Goal: Task Accomplishment & Management: Complete application form

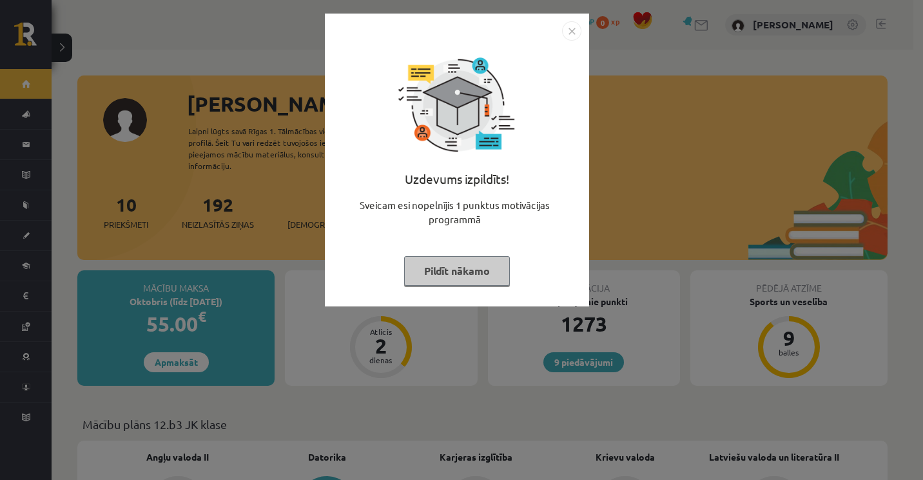
click at [571, 29] on img "Close" at bounding box center [571, 30] width 19 height 19
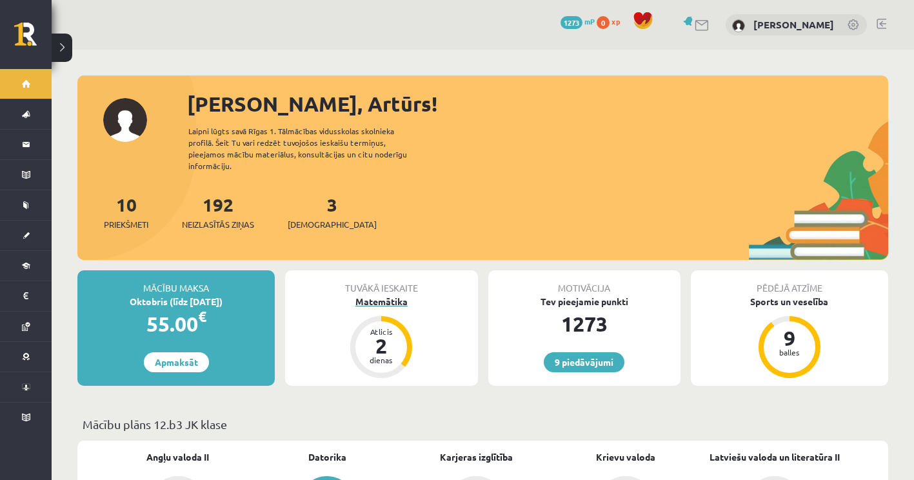
click at [393, 295] on div "Matemātika" at bounding box center [381, 302] width 192 height 14
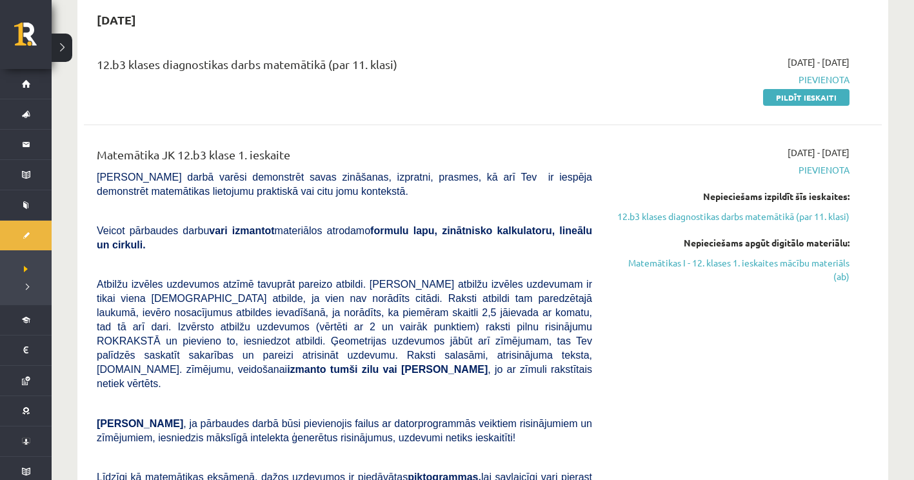
scroll to position [64, 0]
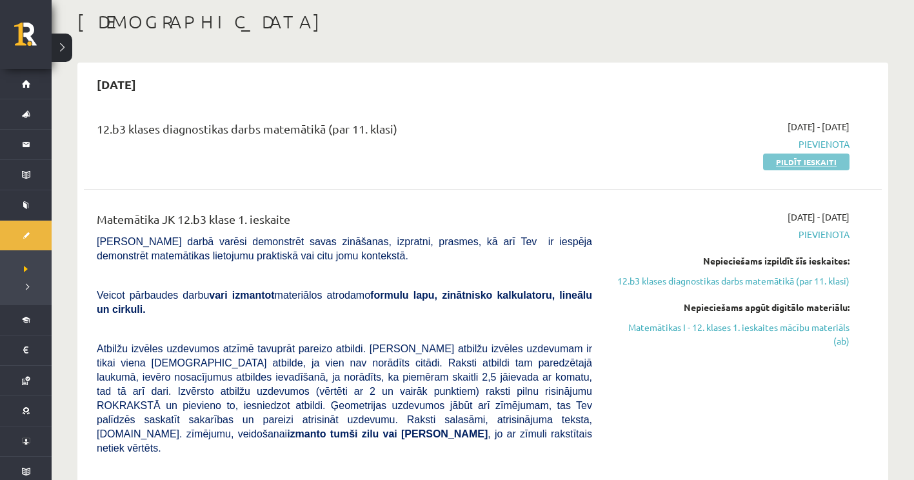
drag, startPoint x: 816, startPoint y: 151, endPoint x: 818, endPoint y: 158, distance: 7.2
click at [818, 155] on div "2025-09-01 - 2025-09-15 Pievienota Pildīt ieskaiti" at bounding box center [730, 144] width 257 height 48
drag, startPoint x: 818, startPoint y: 158, endPoint x: 815, endPoint y: 181, distance: 23.4
click at [815, 181] on div "12.b3 klases diagnostikas darbs matemātikā (par 11. klasi) 2025-09-01 - 2025-09…" at bounding box center [483, 398] width 798 height 582
click at [798, 157] on link "Pildīt ieskaiti" at bounding box center [806, 161] width 86 height 17
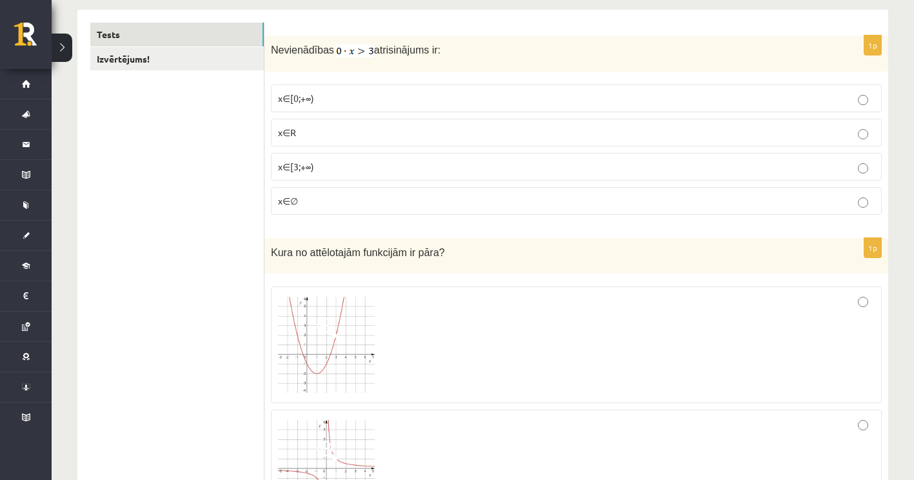
scroll to position [193, 0]
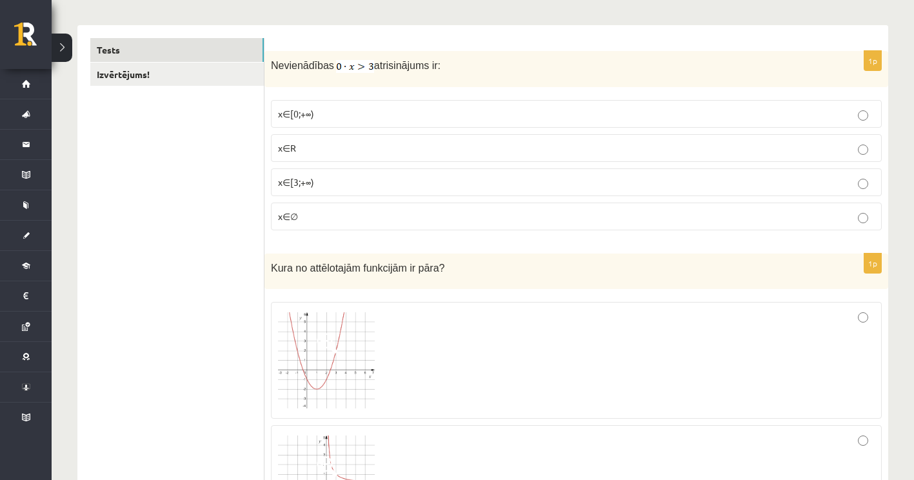
click at [411, 212] on p "x∈∅" at bounding box center [576, 217] width 596 height 14
click at [377, 148] on p "x∈R" at bounding box center [576, 148] width 596 height 14
click at [506, 224] on label "x∈∅" at bounding box center [576, 216] width 611 height 28
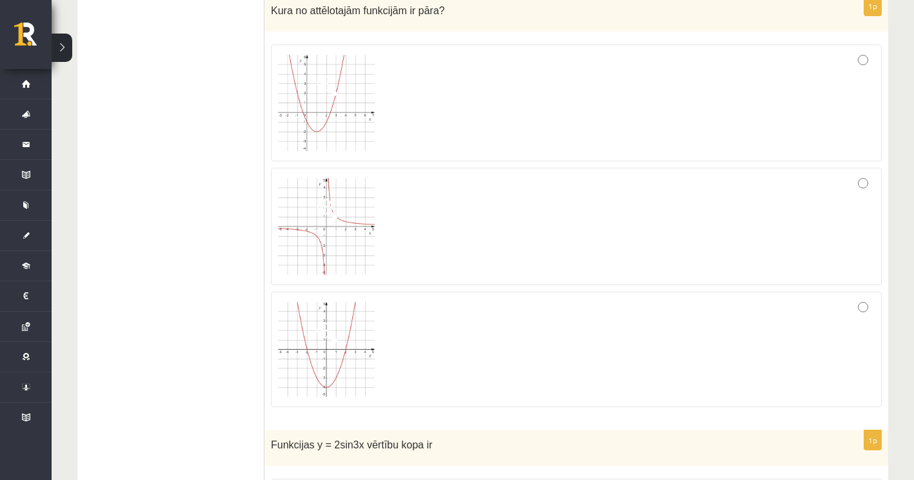
scroll to position [451, 0]
drag, startPoint x: 473, startPoint y: 364, endPoint x: 475, endPoint y: 381, distance: 16.9
click at [475, 381] on div at bounding box center [576, 349] width 596 height 102
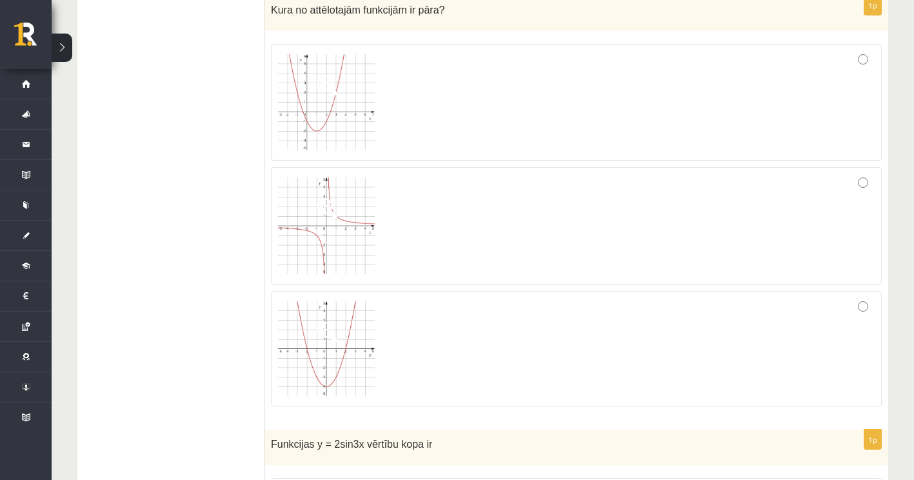
click at [344, 133] on img at bounding box center [326, 102] width 97 height 97
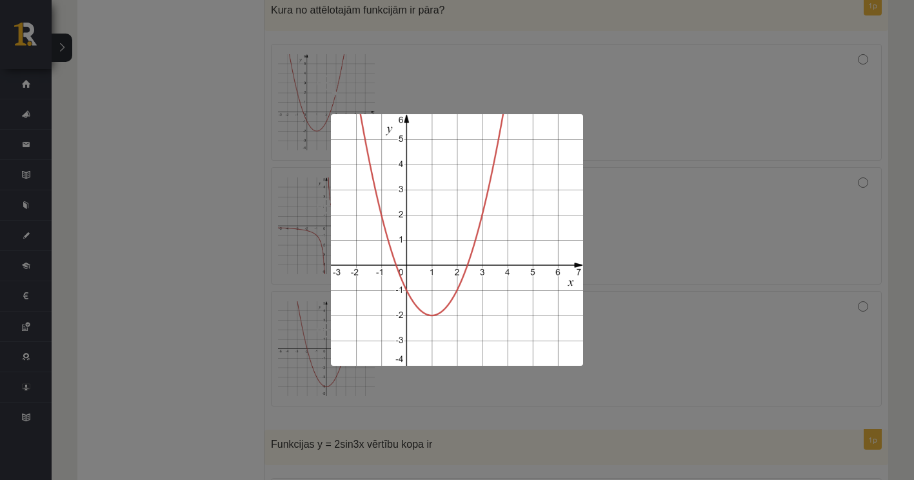
click at [723, 112] on div at bounding box center [457, 240] width 914 height 480
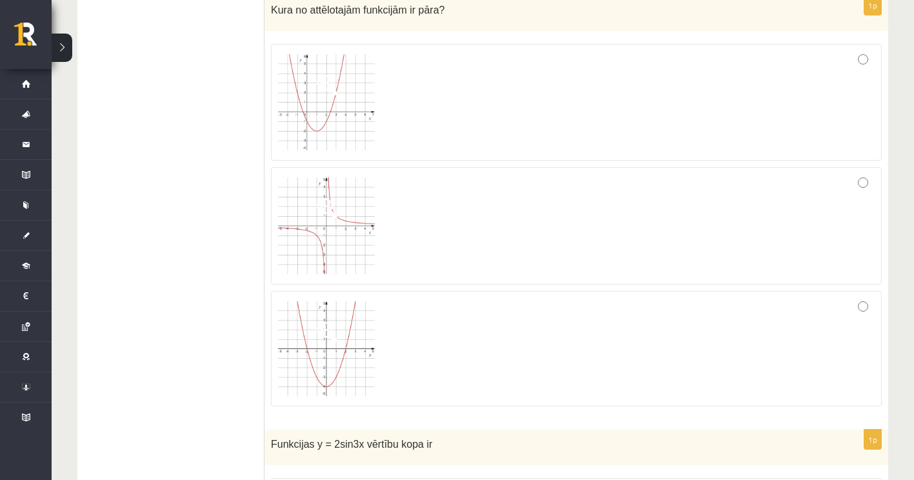
click at [868, 61] on div at bounding box center [576, 102] width 596 height 103
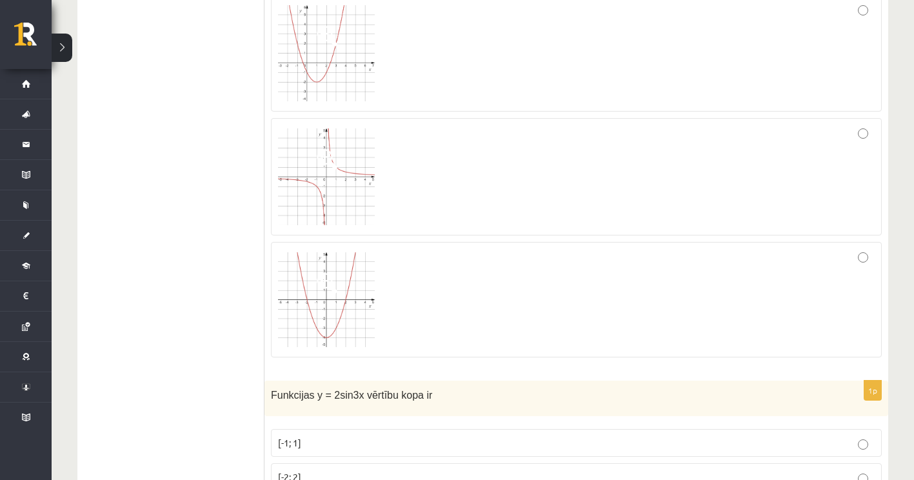
scroll to position [516, 0]
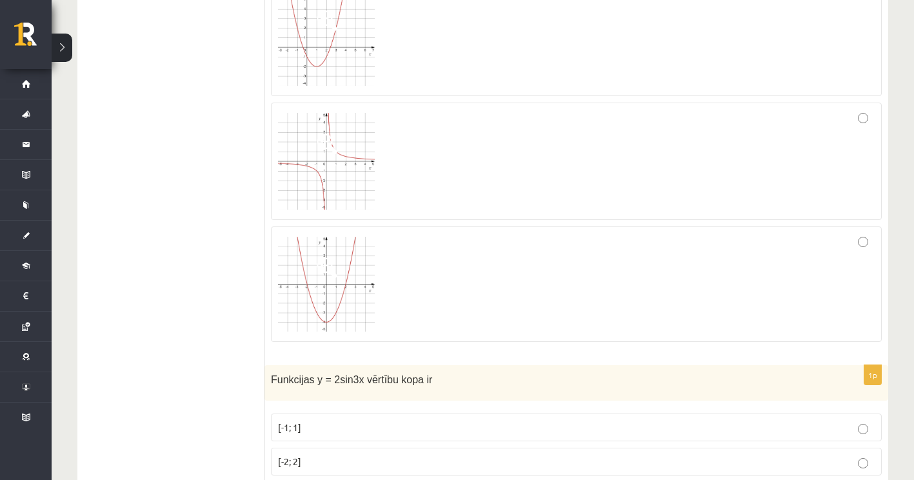
click at [820, 19] on div at bounding box center [576, 37] width 596 height 103
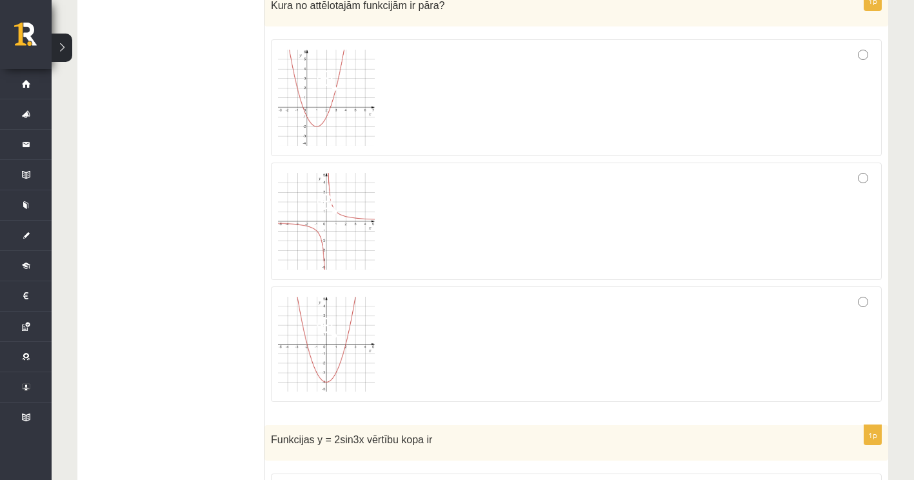
scroll to position [464, 0]
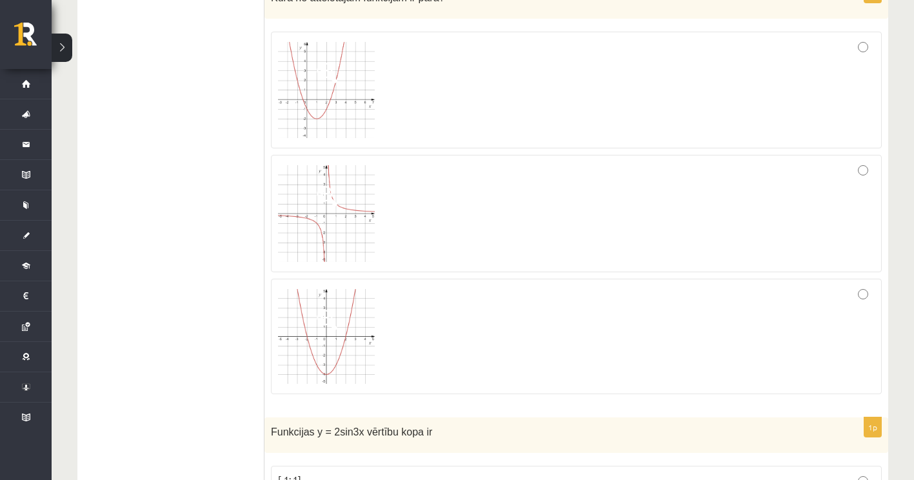
click at [796, 324] on div at bounding box center [576, 337] width 596 height 102
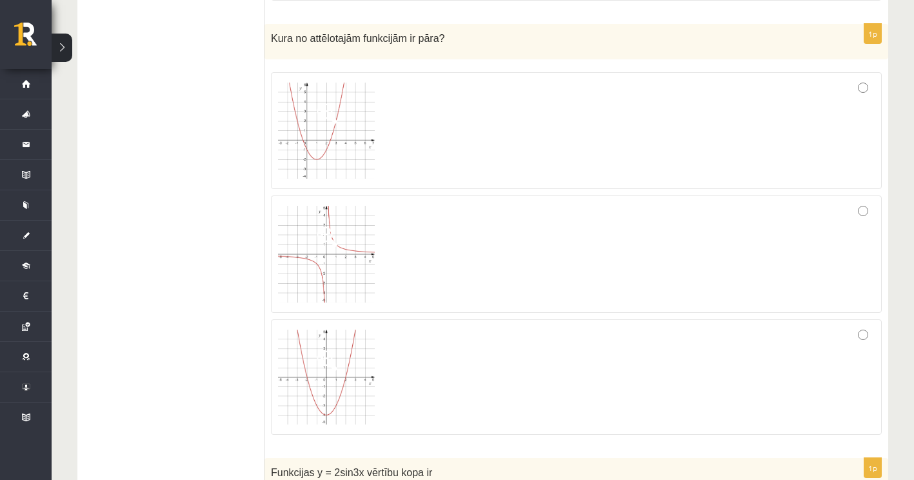
scroll to position [399, 0]
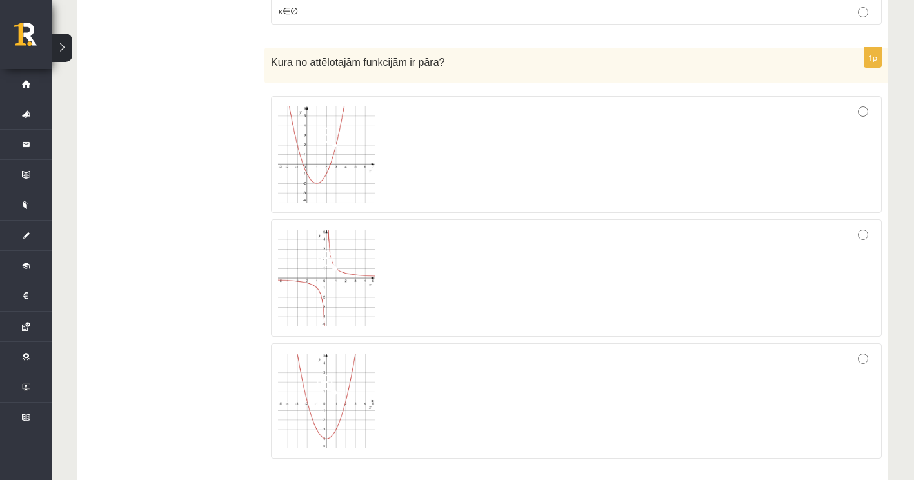
click at [886, 132] on div "1p Kura no attēlotajām funkcijām ir pāra?" at bounding box center [575, 259] width 623 height 422
click at [883, 134] on div "1p Kura no attēlotajām funkcijām ir pāra?" at bounding box center [575, 259] width 623 height 422
click at [864, 137] on div at bounding box center [576, 154] width 596 height 103
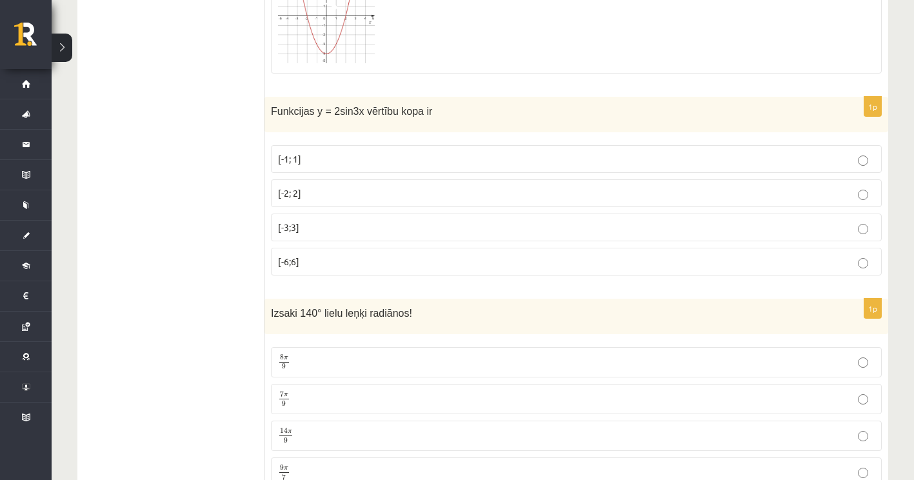
scroll to position [786, 0]
click at [815, 273] on fieldset "[-1; 1] [-2; 2] [-3;3] [-6;6]" at bounding box center [576, 207] width 611 height 141
click at [411, 199] on label "[-2; 2]" at bounding box center [576, 191] width 611 height 28
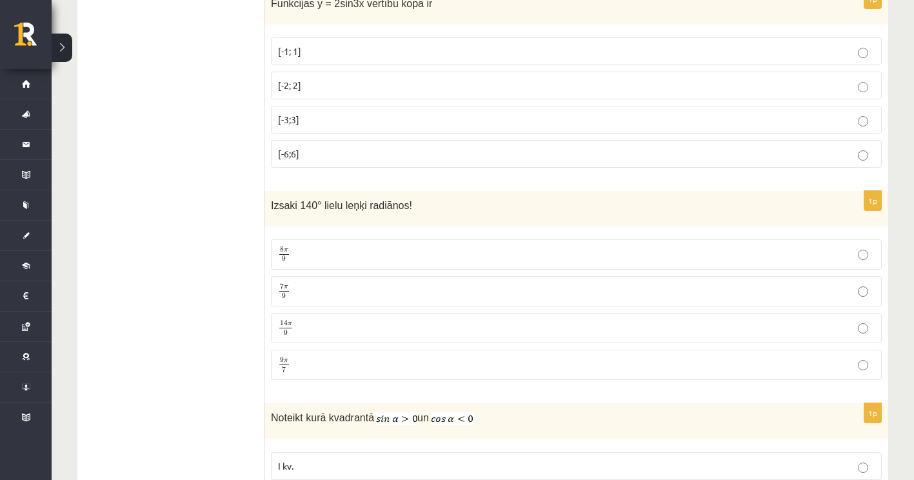
scroll to position [915, 0]
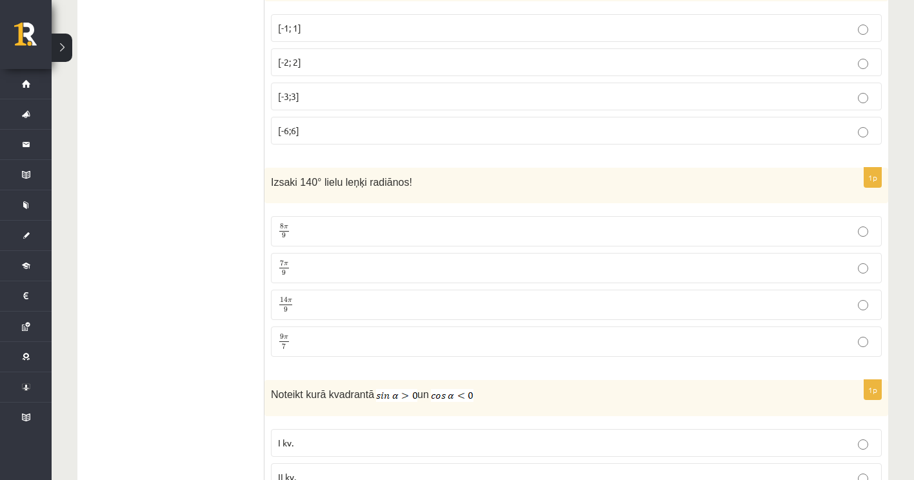
click at [304, 262] on p "7 π 9 7 π 9" at bounding box center [576, 268] width 596 height 16
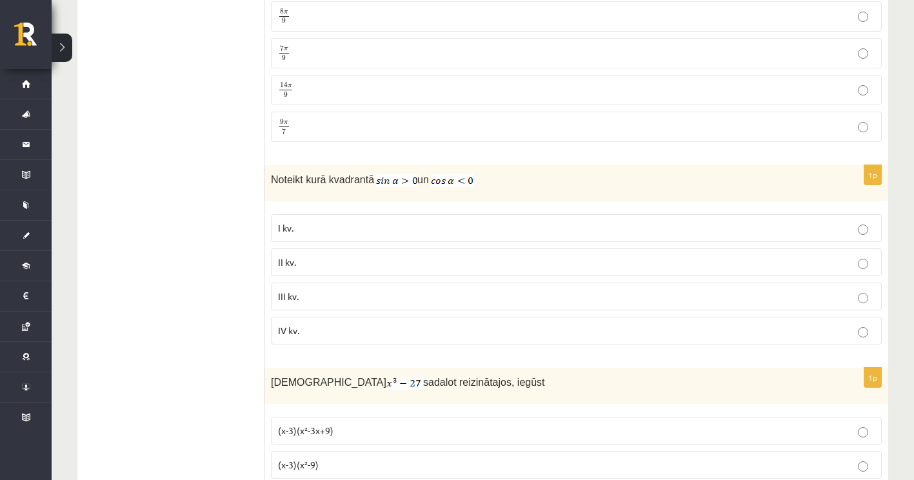
scroll to position [1173, 0]
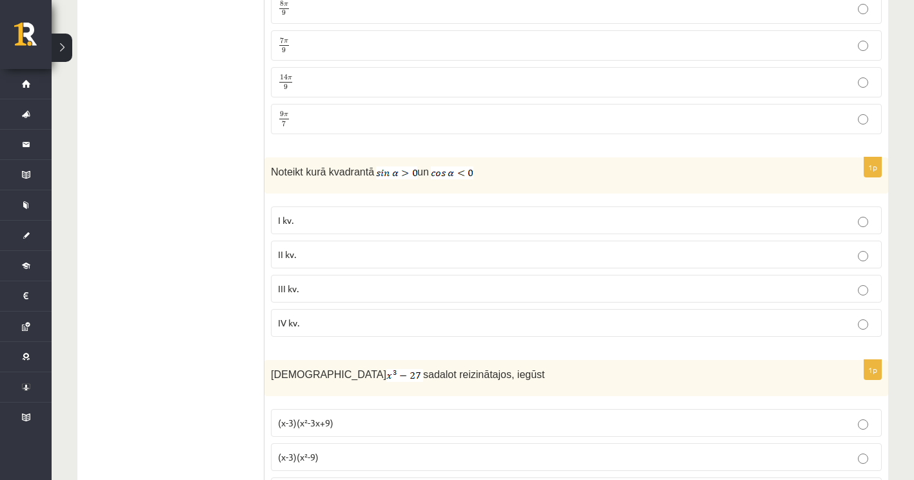
scroll to position [1144, 0]
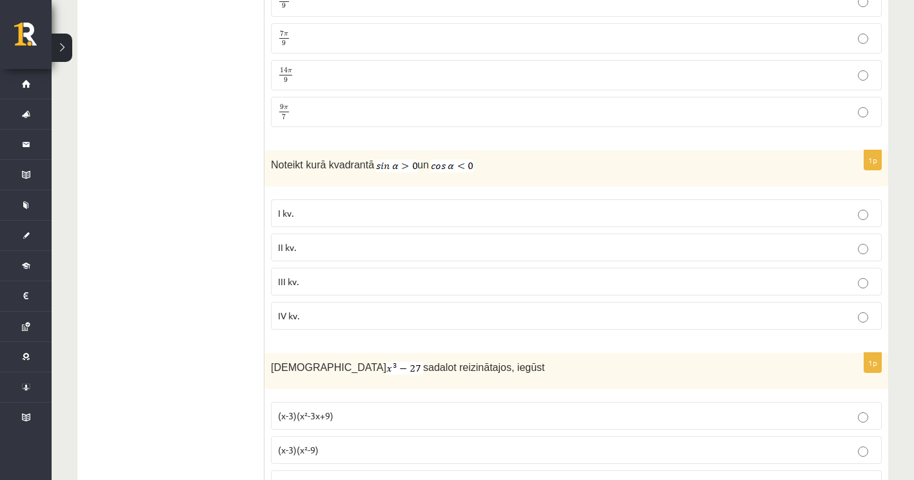
click at [324, 260] on fieldset "I kv. II kv. III kv. IV kv." at bounding box center [576, 263] width 611 height 141
click at [322, 249] on p "II kv." at bounding box center [576, 247] width 596 height 14
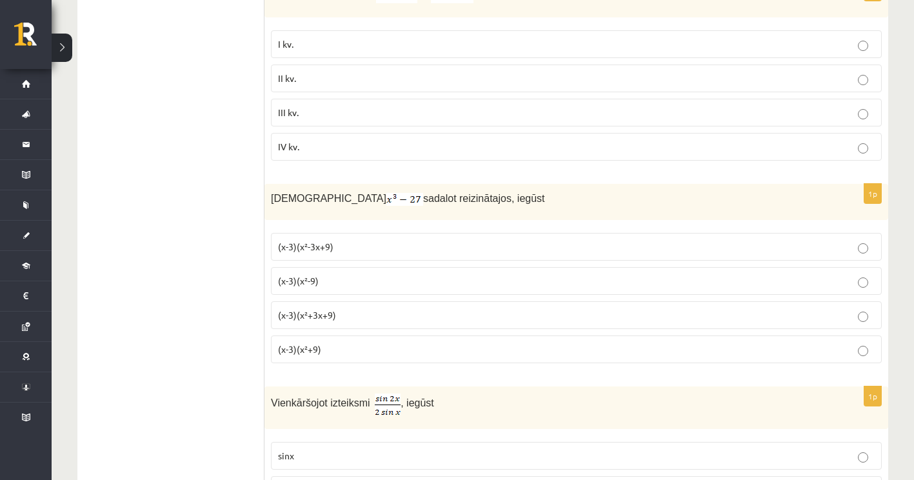
scroll to position [1338, 0]
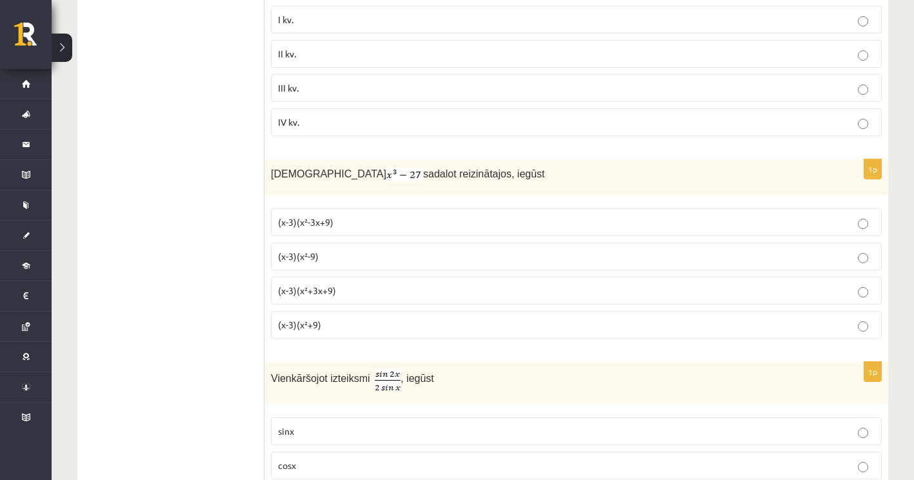
click at [351, 215] on p "(x-3)(x²-3x+9)" at bounding box center [576, 222] width 596 height 14
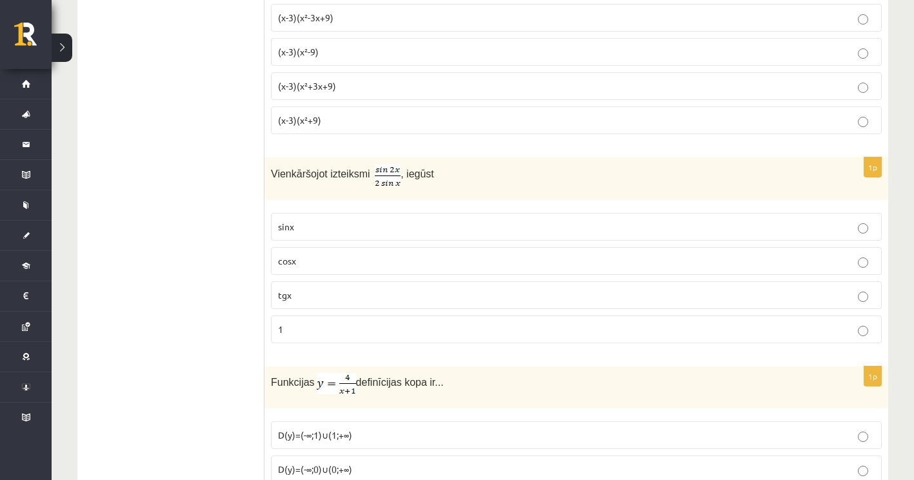
scroll to position [1596, 0]
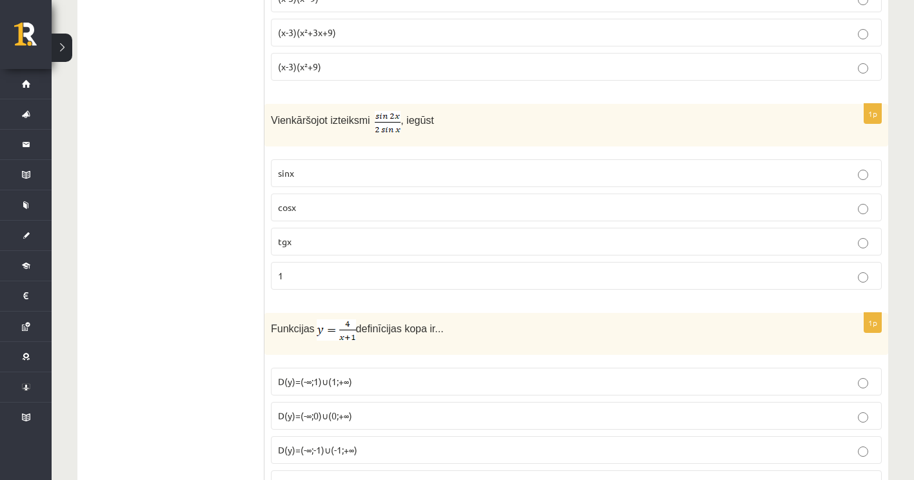
click at [334, 213] on label "cosx" at bounding box center [576, 207] width 611 height 28
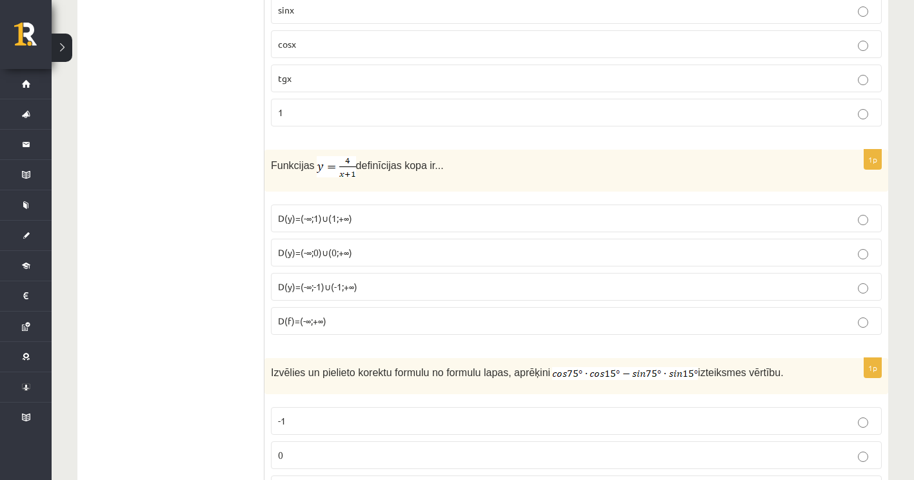
scroll to position [1789, 0]
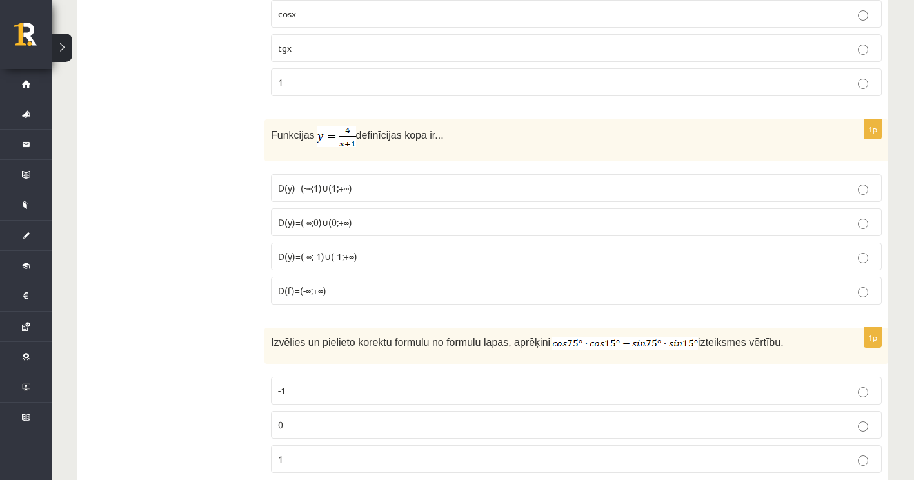
click at [355, 262] on label "D(y)=(-∞;-1)∪(-1;+∞)" at bounding box center [576, 256] width 611 height 28
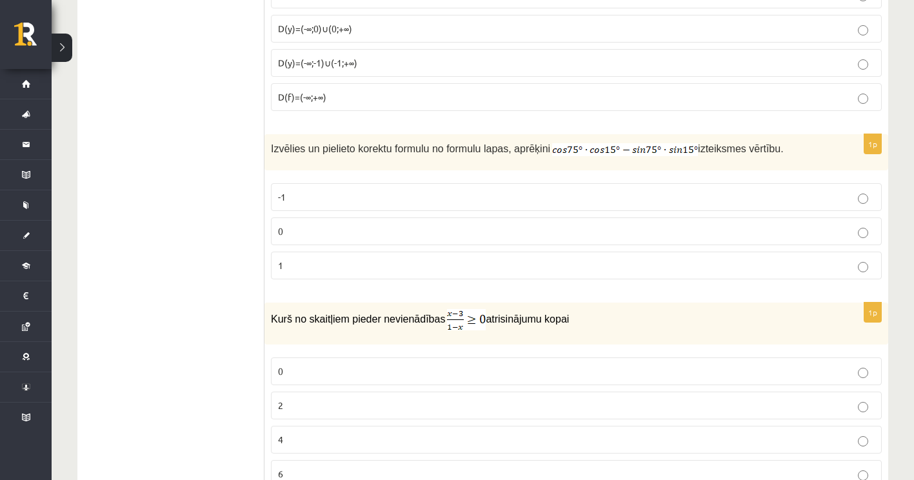
click at [579, 242] on label "0" at bounding box center [576, 231] width 611 height 28
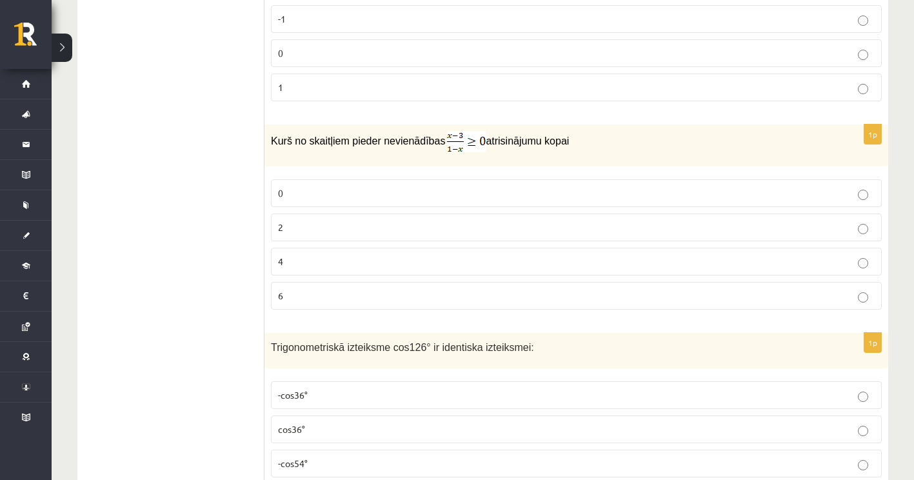
scroll to position [2176, 0]
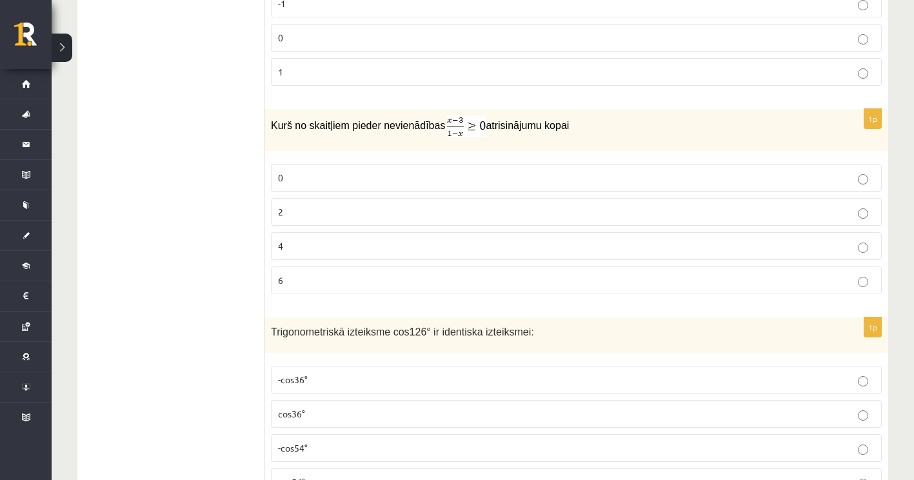
click at [315, 198] on label "2" at bounding box center [576, 212] width 611 height 28
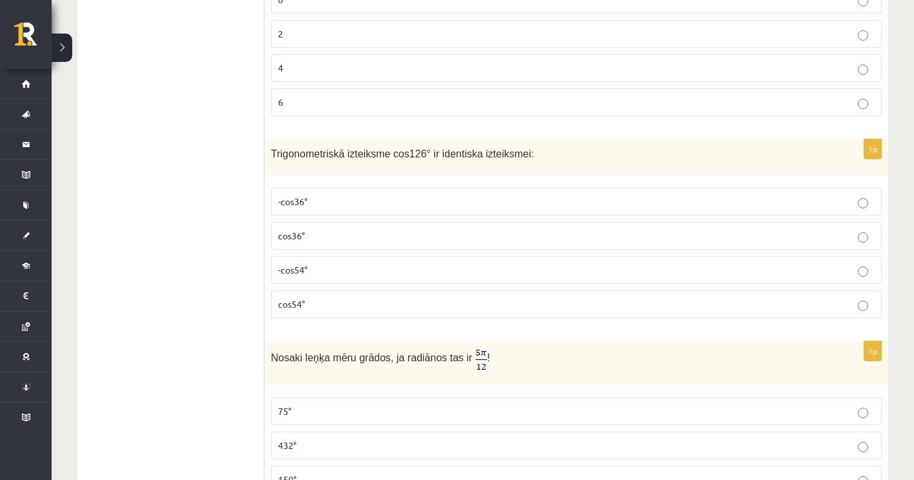
scroll to position [2369, 0]
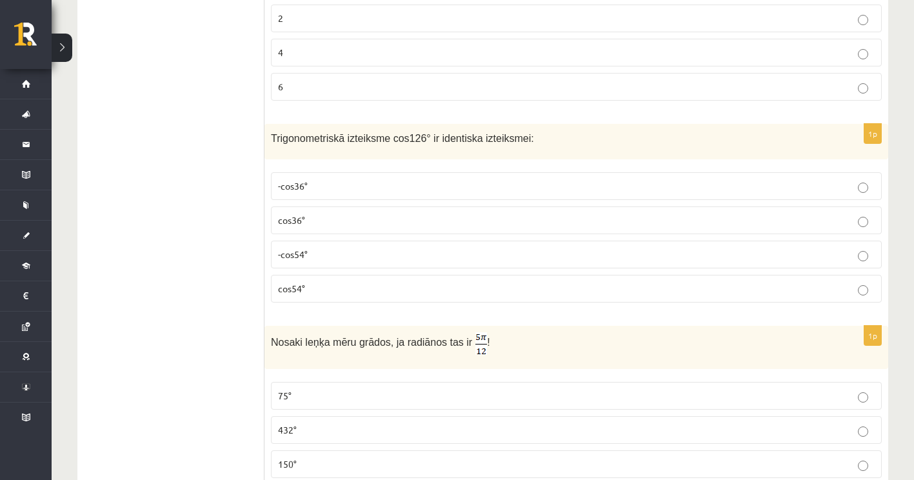
click at [364, 248] on p "-cos54°" at bounding box center [576, 255] width 596 height 14
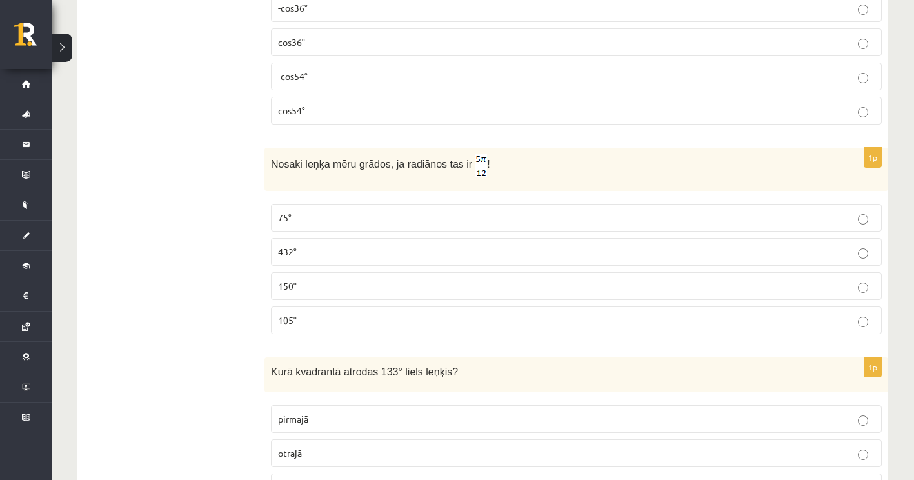
scroll to position [2563, 0]
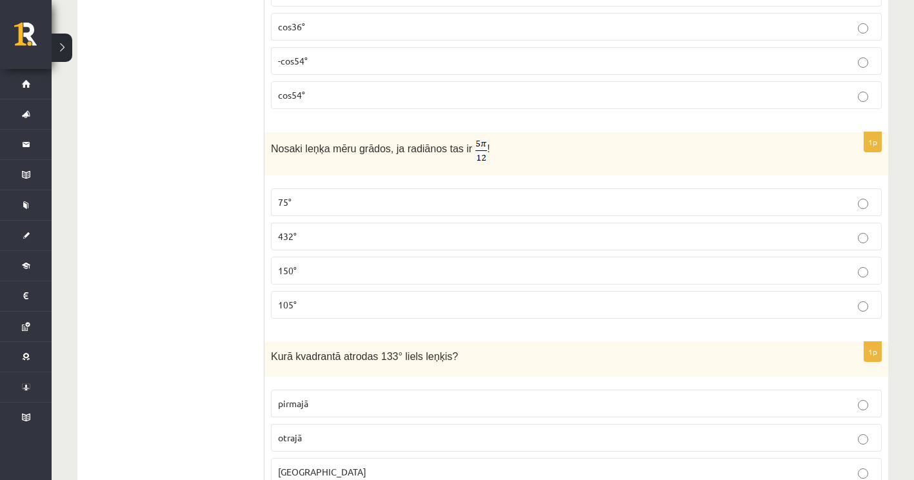
click at [320, 206] on p "75°" at bounding box center [576, 202] width 596 height 14
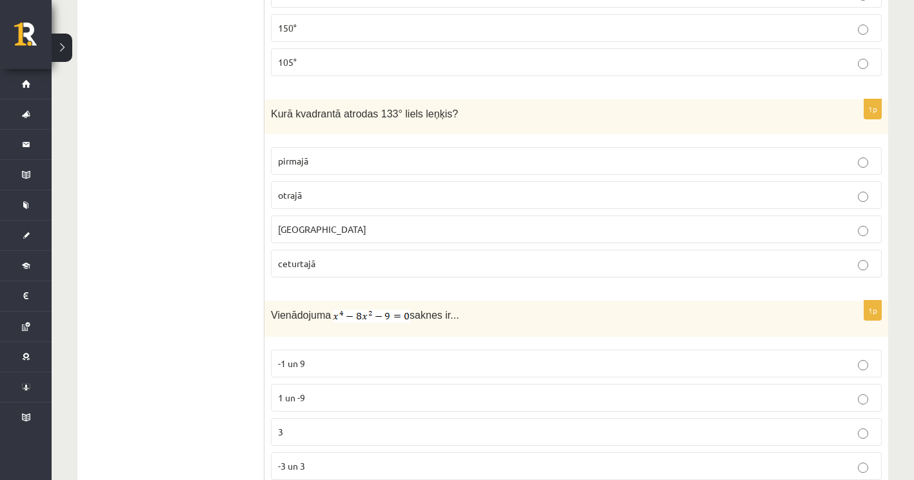
scroll to position [2821, 0]
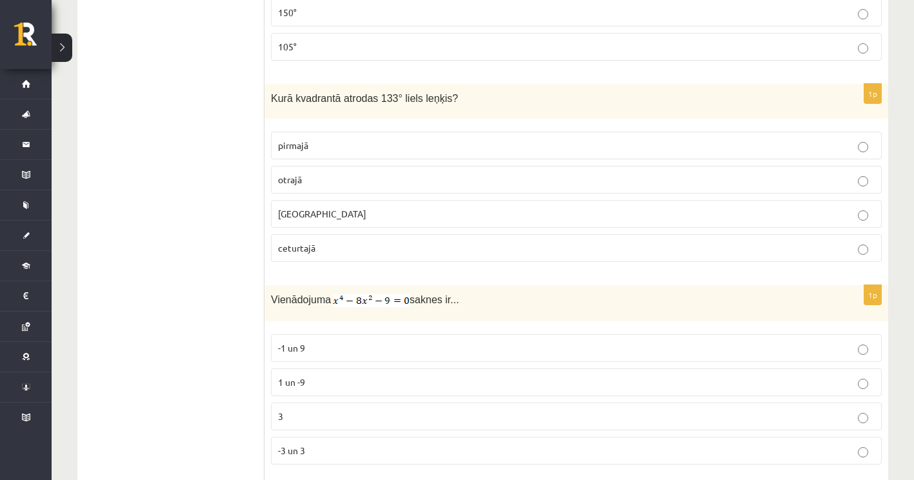
click at [377, 173] on p "otrajā" at bounding box center [576, 180] width 596 height 14
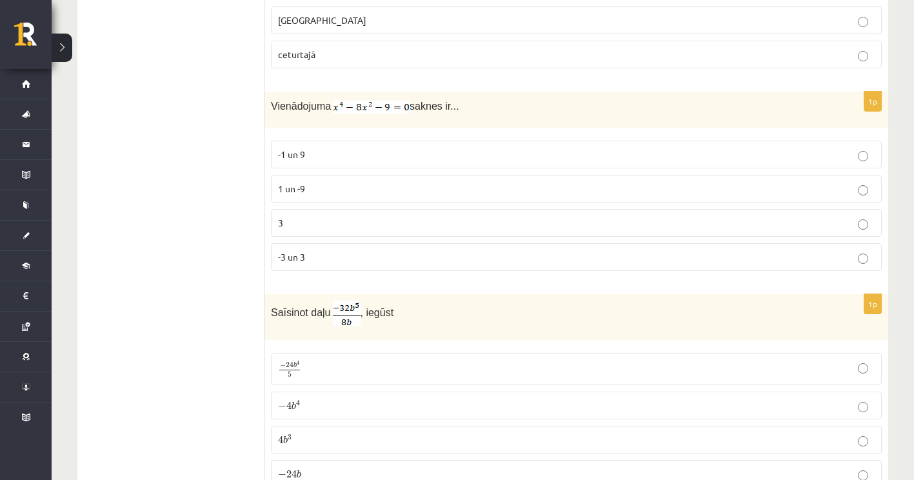
click at [343, 251] on p "-3 un 3" at bounding box center [576, 257] width 596 height 14
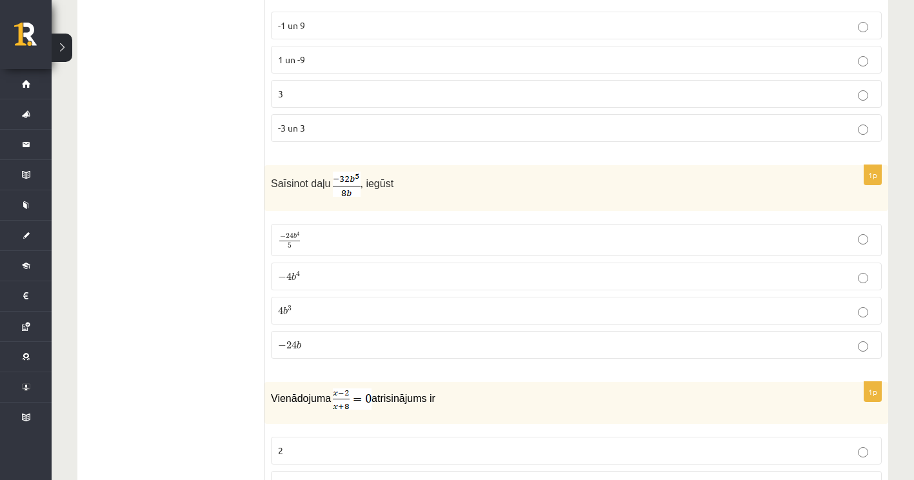
scroll to position [3208, 0]
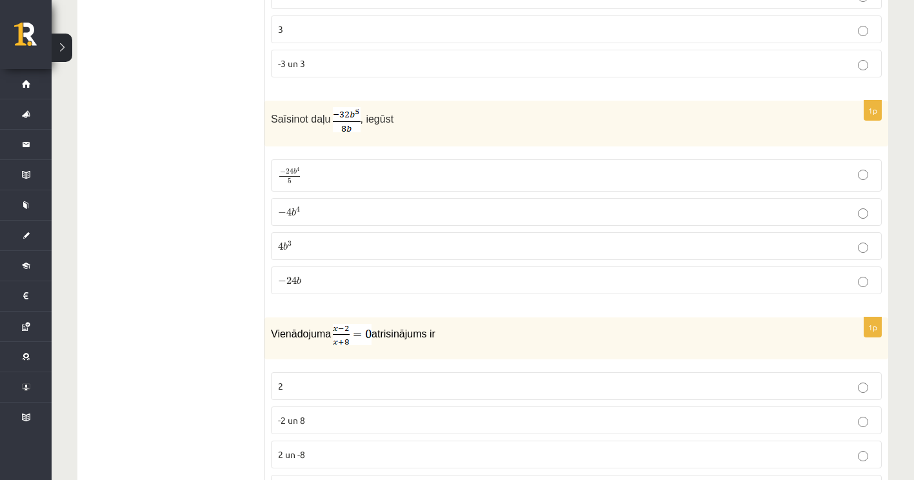
click at [384, 206] on p "− 4 b 4 − 4 b 4" at bounding box center [576, 212] width 596 height 14
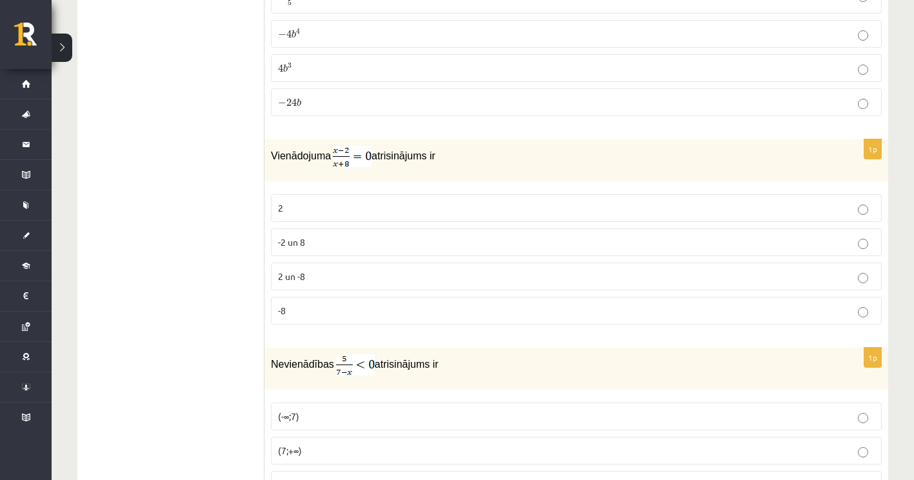
scroll to position [3401, 0]
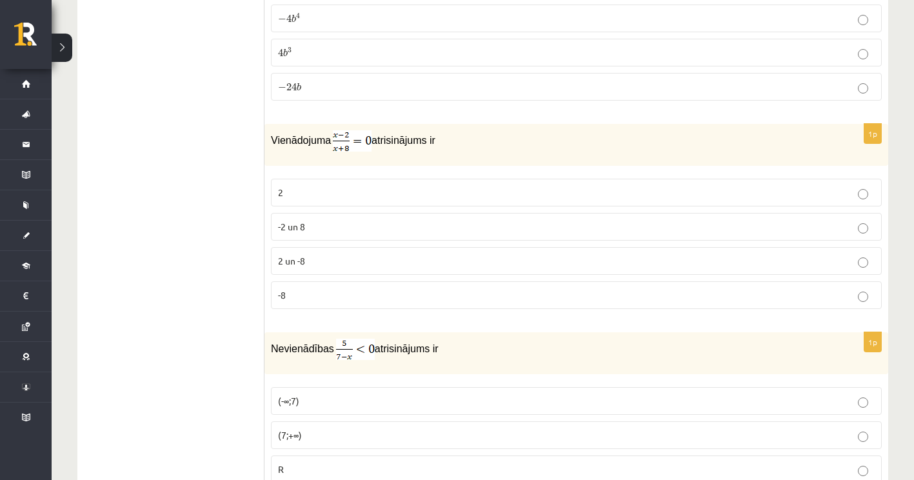
click at [424, 195] on p "2" at bounding box center [576, 193] width 596 height 14
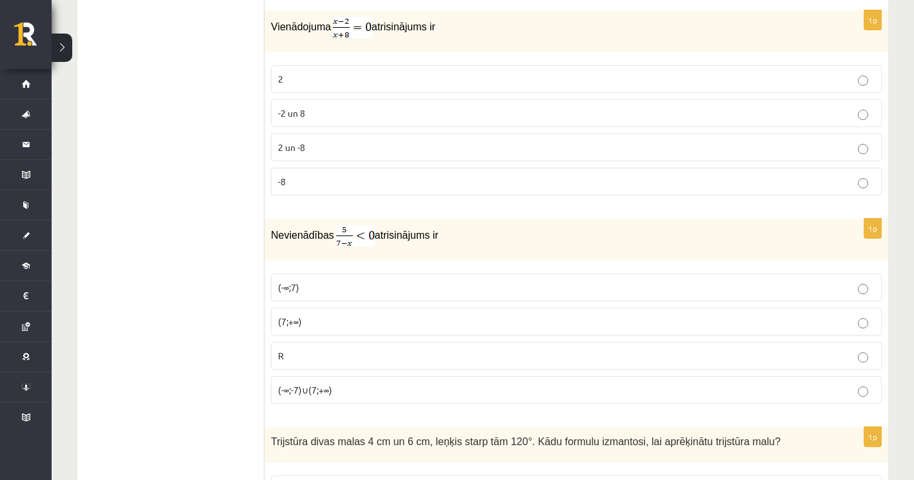
scroll to position [3530, 0]
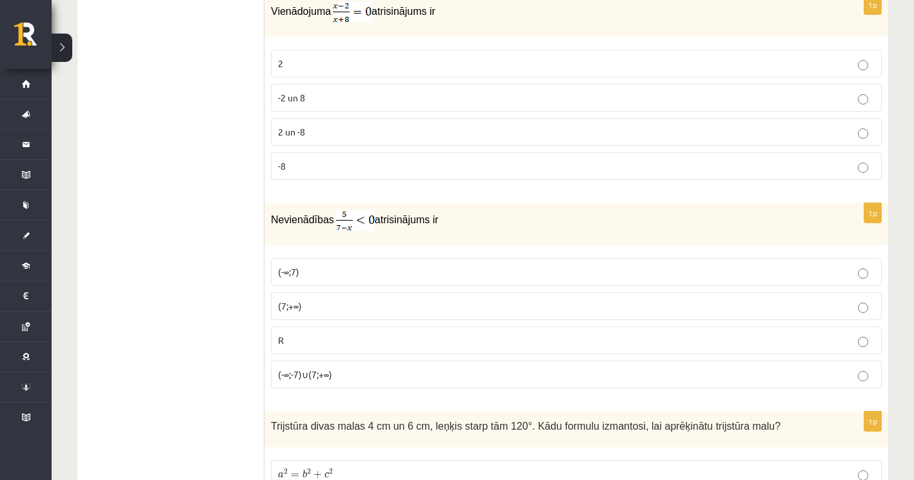
click at [346, 302] on p "(7;+∞)" at bounding box center [576, 306] width 596 height 14
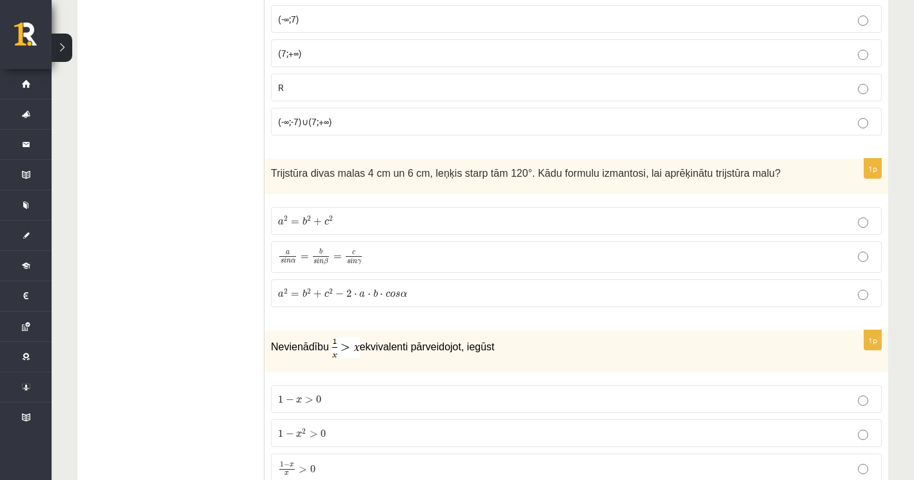
scroll to position [3788, 0]
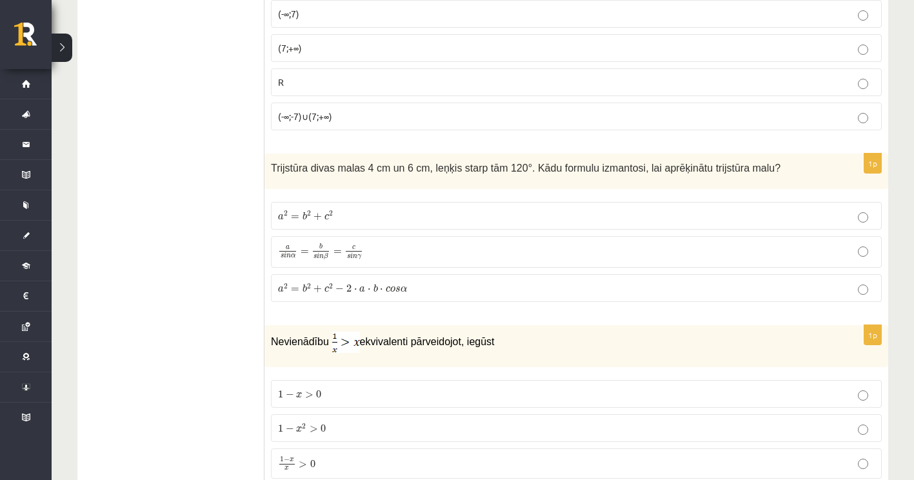
click at [463, 296] on label "a 2 = b 2 + c 2 − 2 ⋅ a ⋅ b ⋅ c o s α a 2 = b 2 + c 2 − 2 ⋅ a ⋅ b ⋅ c o s α" at bounding box center [576, 288] width 611 height 28
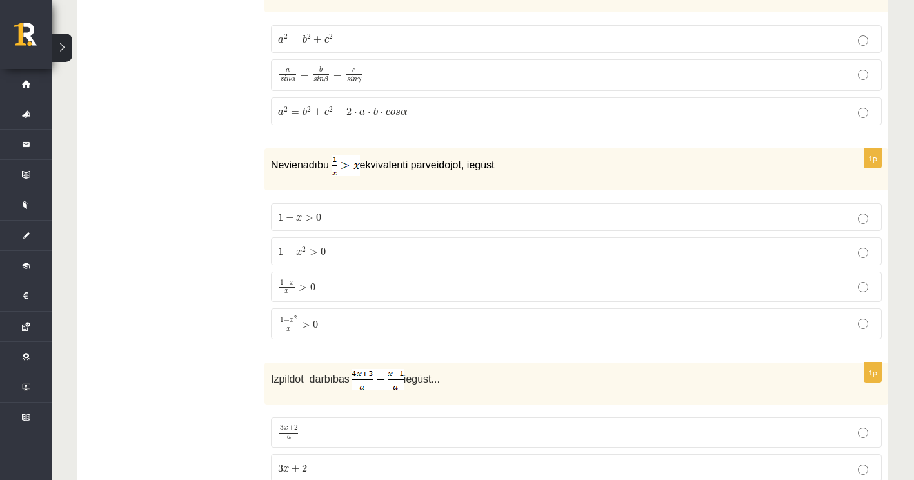
scroll to position [4046, 0]
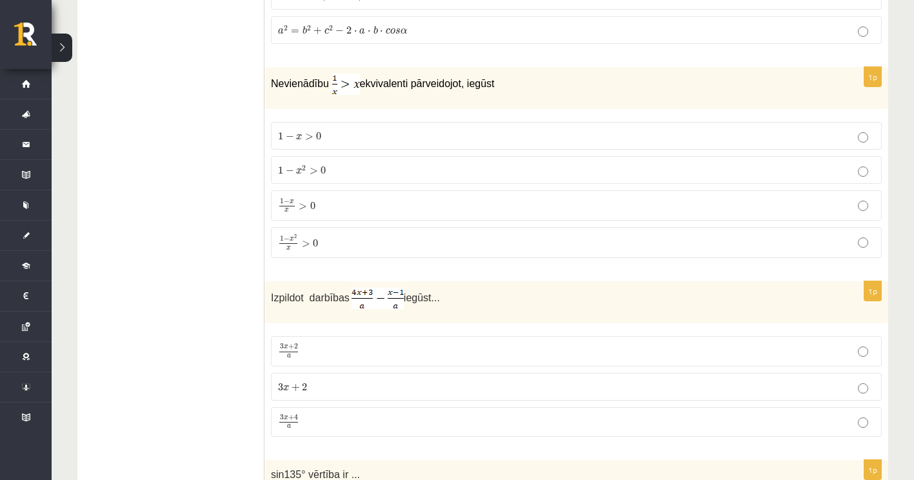
click at [593, 373] on label "3 x + 2 3 x + 2" at bounding box center [576, 387] width 611 height 28
click at [438, 244] on p "1 − x 2 x > 0 1 − x 2 x > 0" at bounding box center [576, 242] width 596 height 17
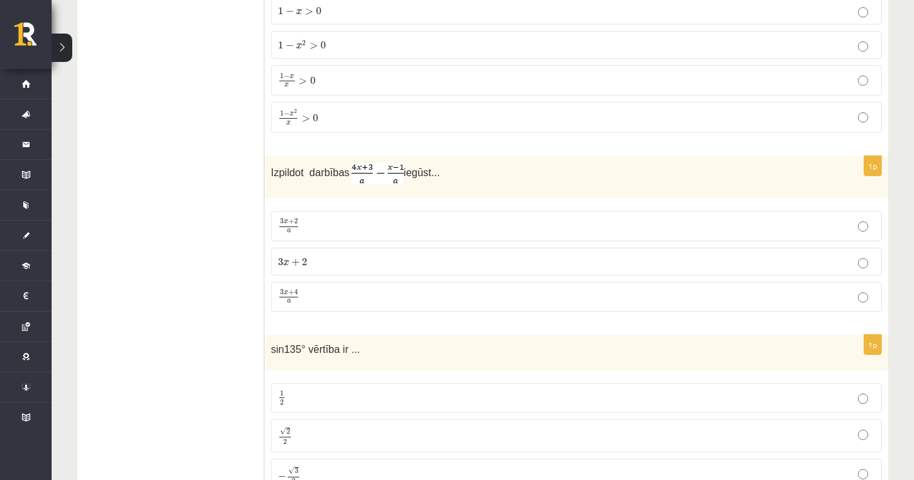
scroll to position [4175, 0]
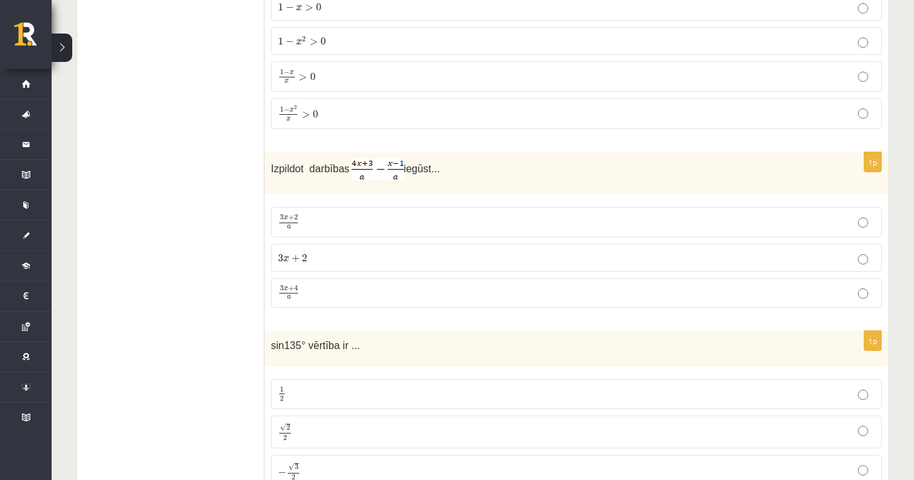
click at [330, 293] on p "3 x + 4 a 3 x + 4 a" at bounding box center [576, 293] width 596 height 16
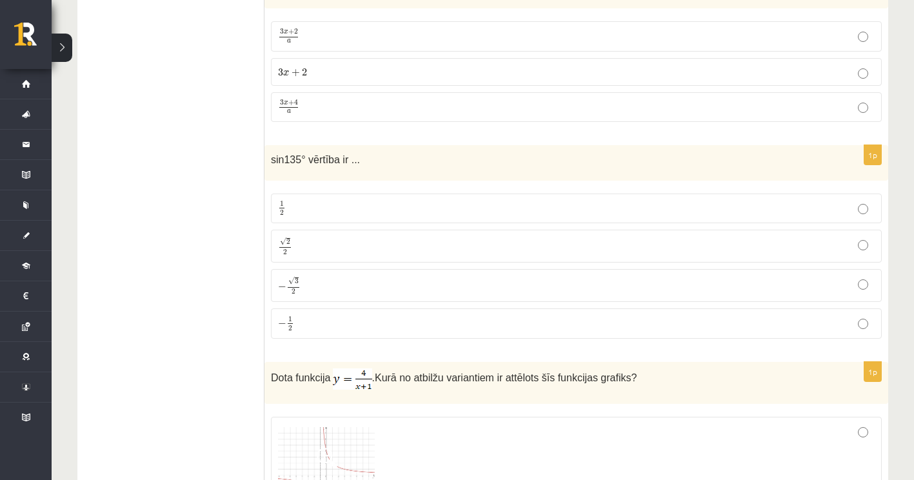
scroll to position [4368, 0]
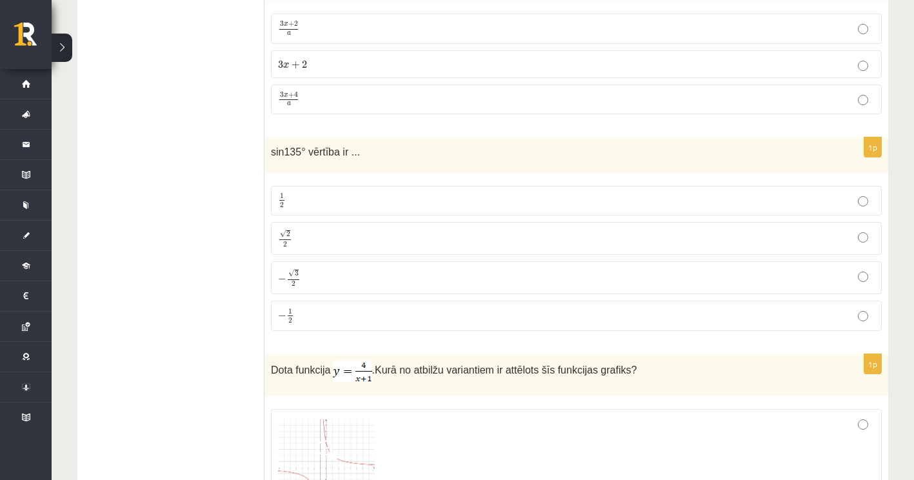
click at [320, 239] on p "√ 2 2 2 2" at bounding box center [576, 238] width 596 height 19
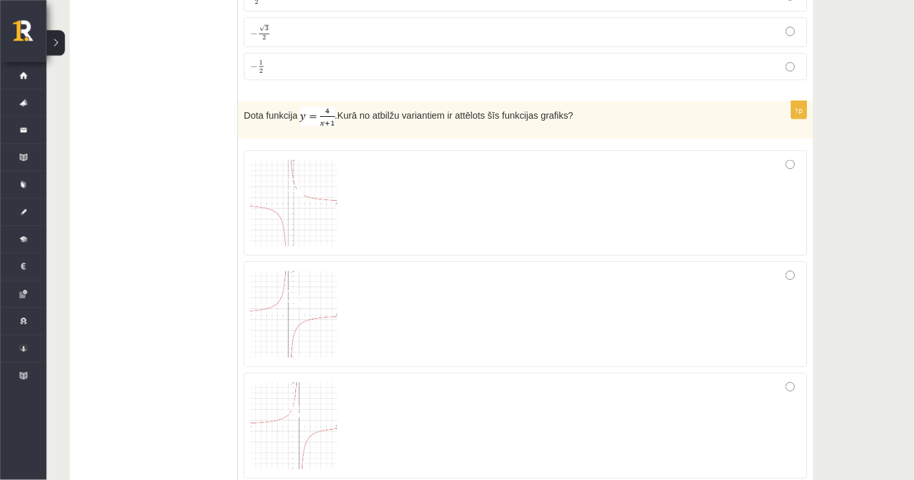
scroll to position [4610, 0]
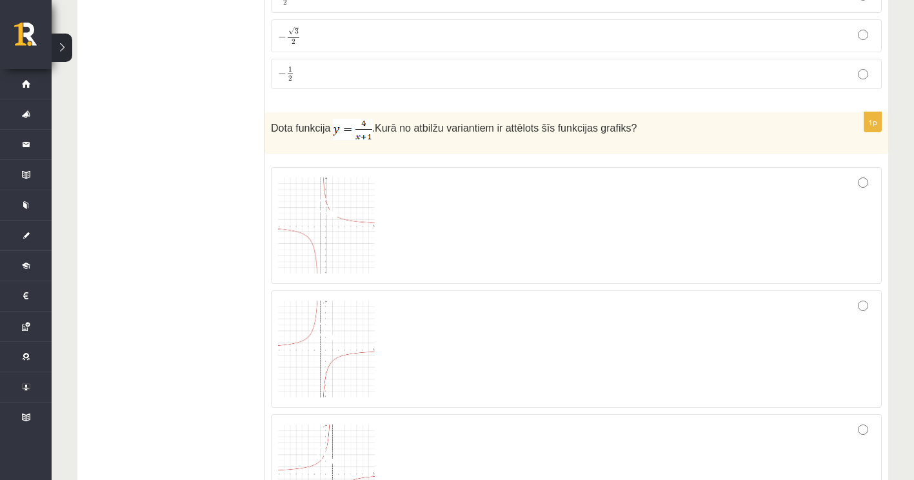
drag, startPoint x: 1106, startPoint y: 0, endPoint x: 217, endPoint y: 173, distance: 905.1
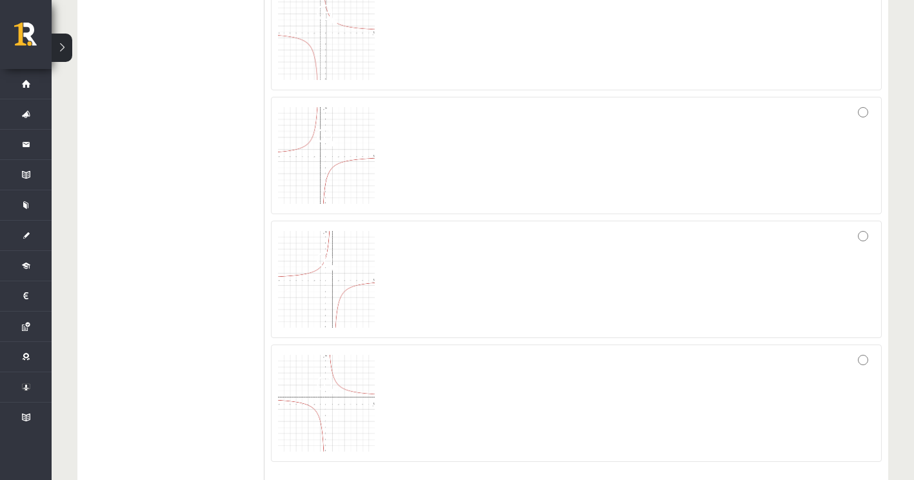
scroll to position [4739, 0]
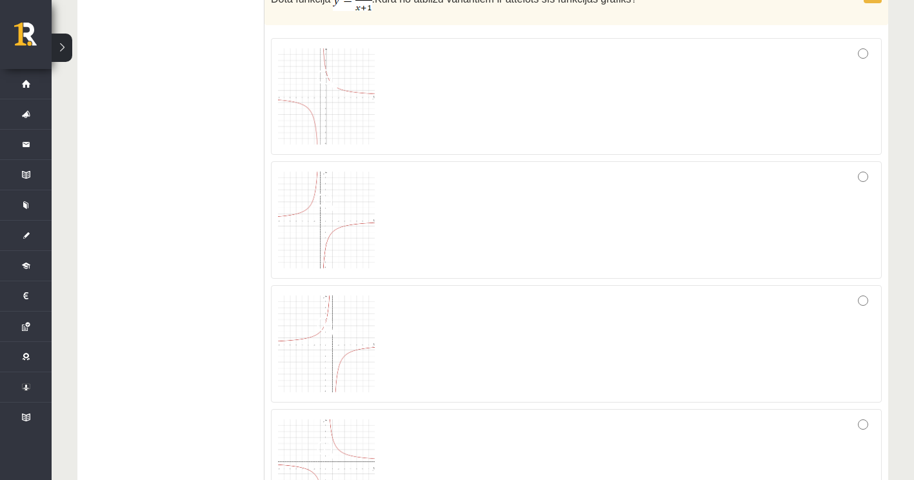
click at [391, 240] on div at bounding box center [576, 219] width 596 height 103
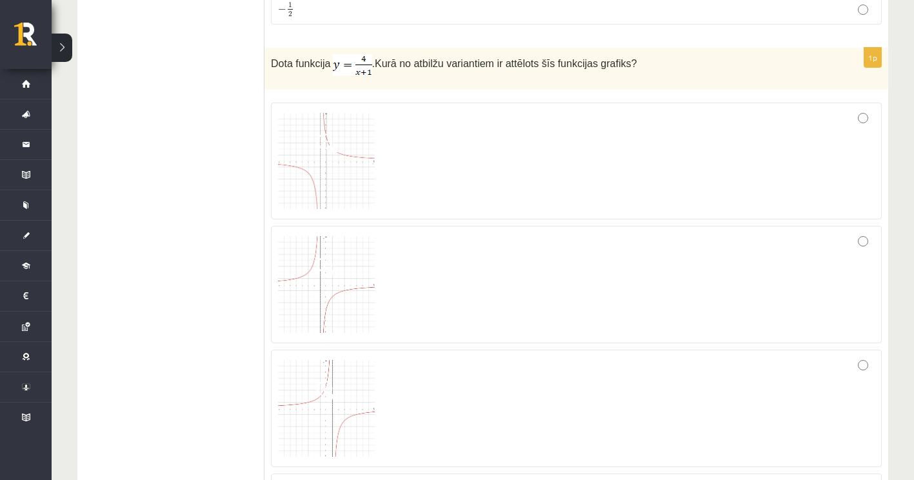
click at [396, 257] on div at bounding box center [576, 284] width 596 height 103
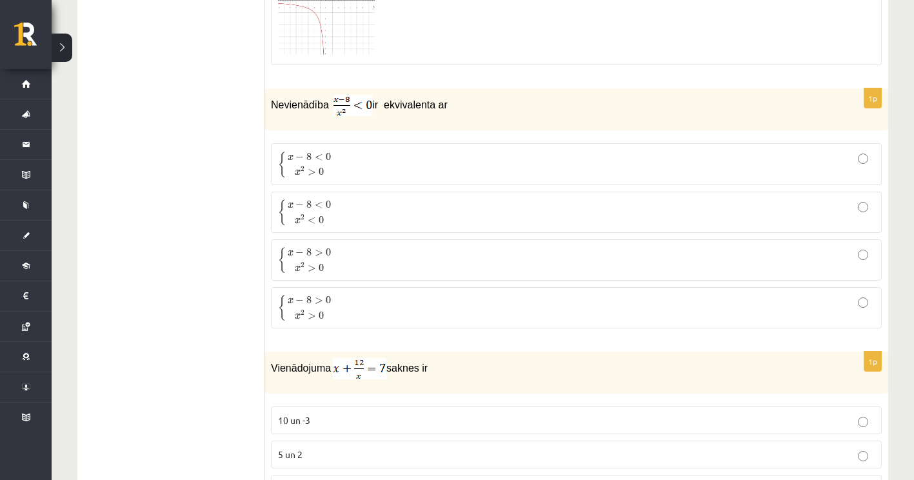
scroll to position [5206, 0]
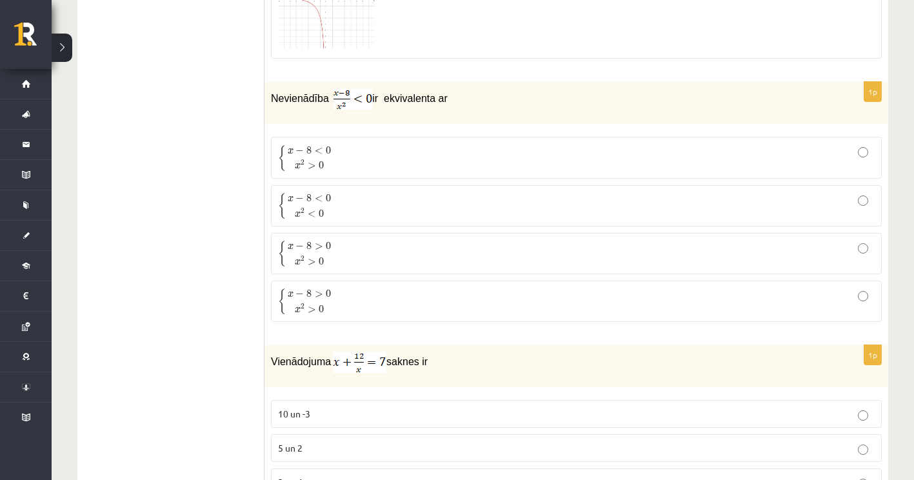
click at [487, 347] on div "Vienādojuma saknes ir" at bounding box center [575, 366] width 623 height 42
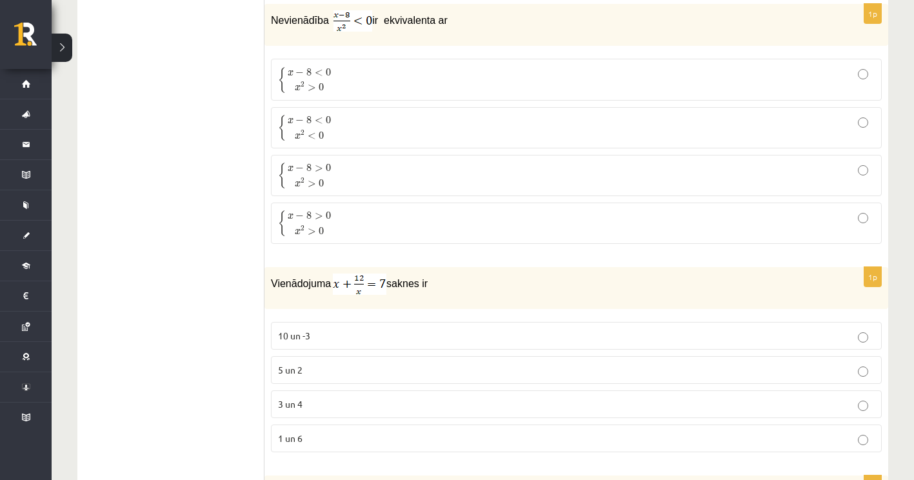
scroll to position [5271, 0]
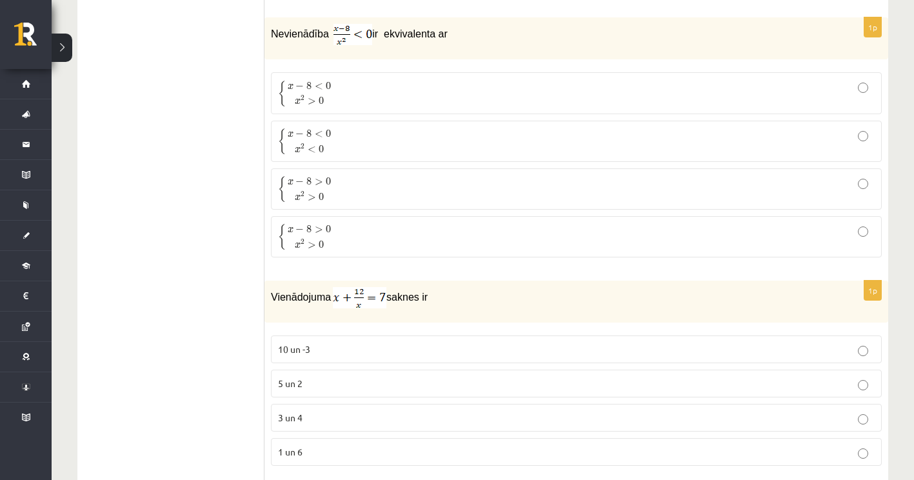
click at [327, 93] on span "x 2 > 0" at bounding box center [310, 100] width 44 height 14
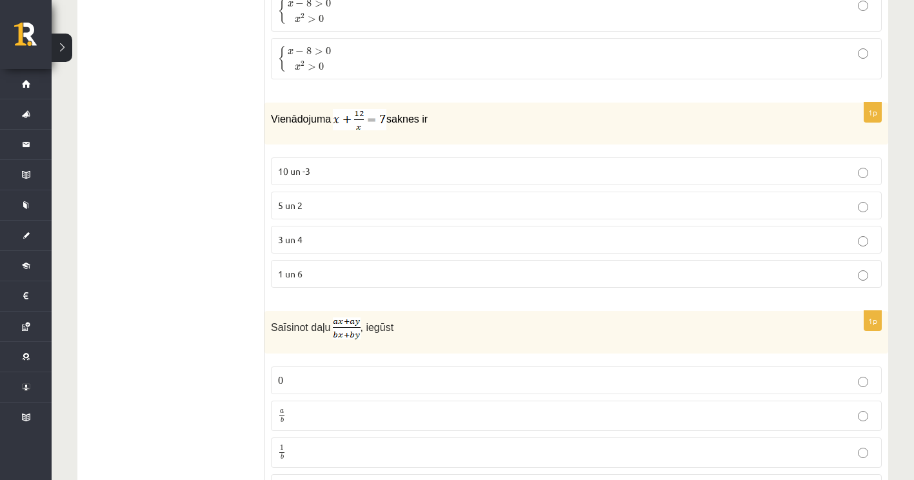
scroll to position [5464, 0]
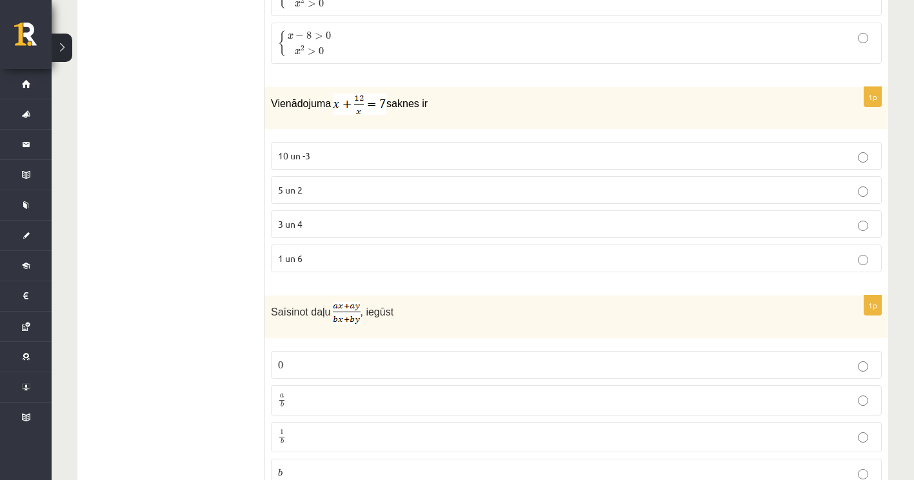
click at [302, 221] on p "3 un 4" at bounding box center [576, 224] width 596 height 14
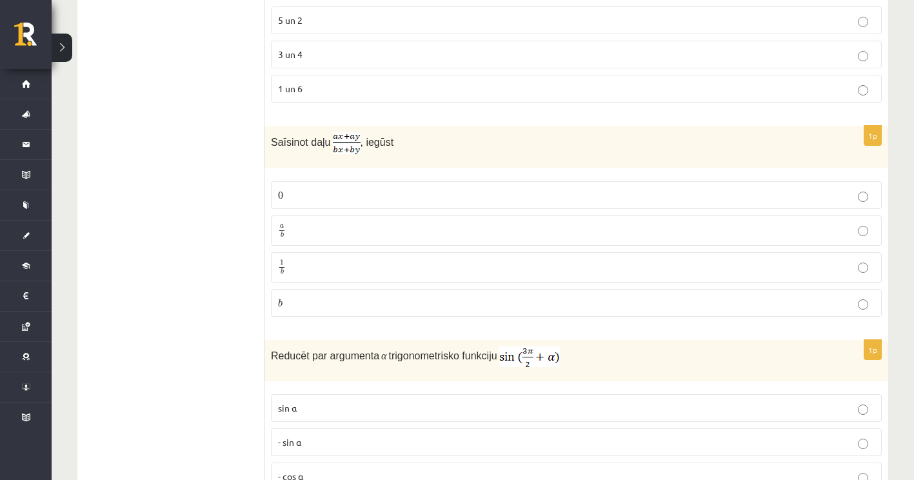
scroll to position [5658, 0]
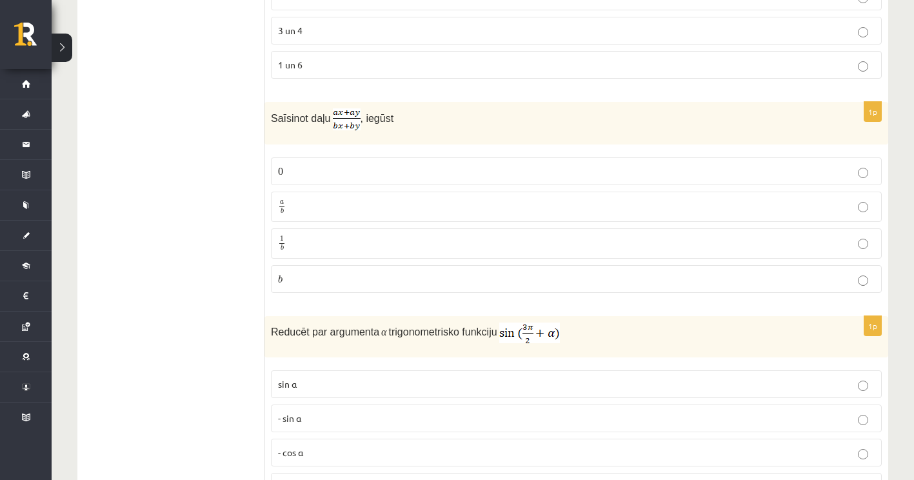
click at [333, 207] on p "a b a b" at bounding box center [576, 207] width 596 height 16
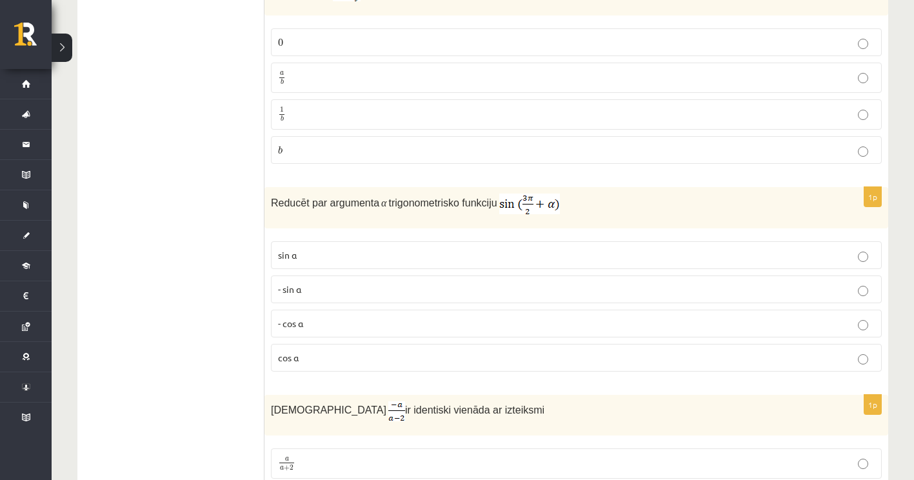
scroll to position [5851, 0]
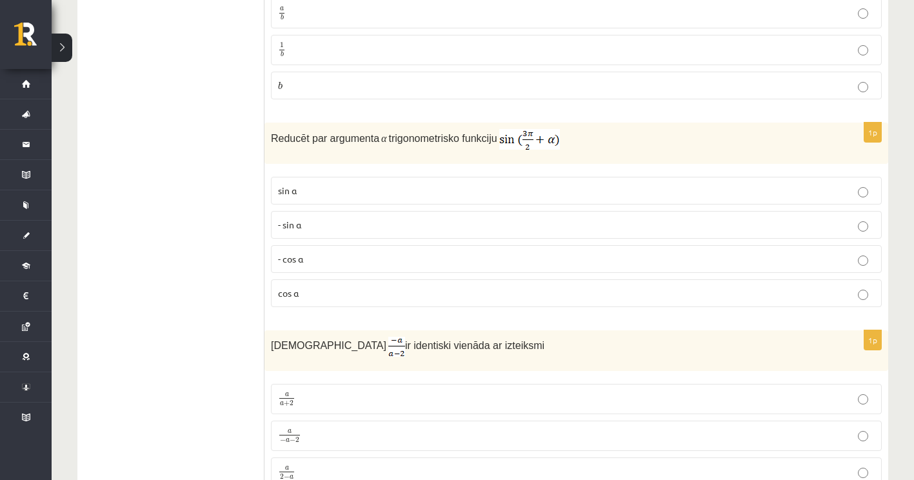
click at [409, 256] on p "- cos ⁡α" at bounding box center [576, 259] width 596 height 14
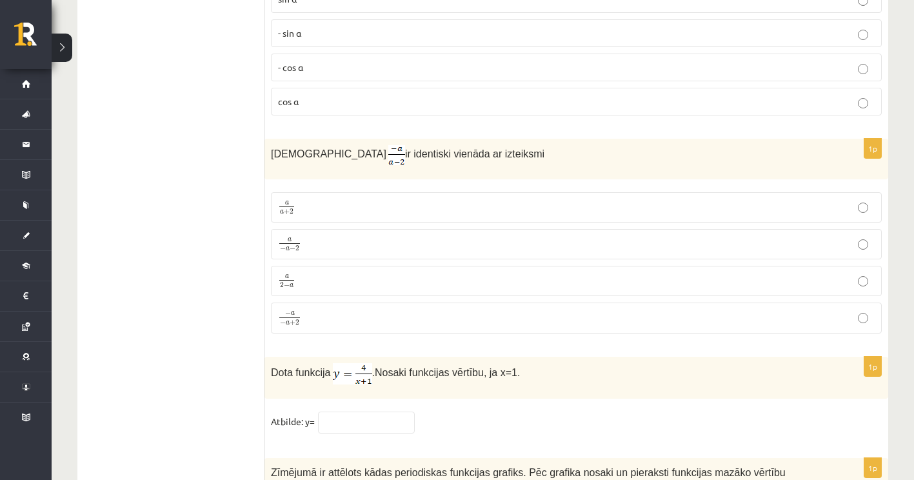
scroll to position [6044, 0]
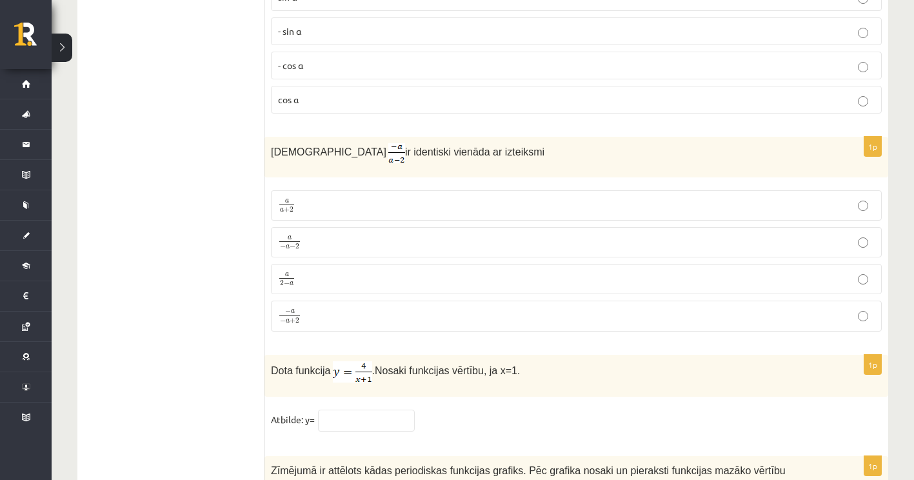
click at [374, 271] on p "a 2 − a a 2 − a" at bounding box center [576, 279] width 596 height 16
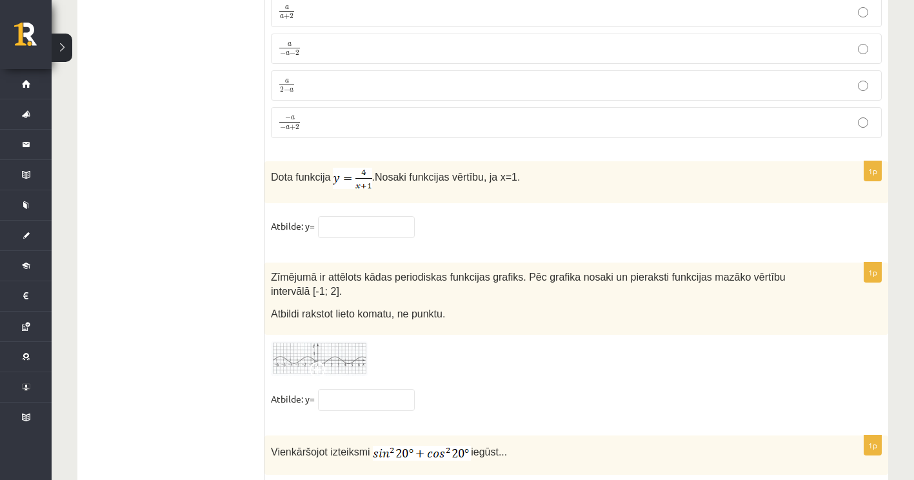
scroll to position [6302, 0]
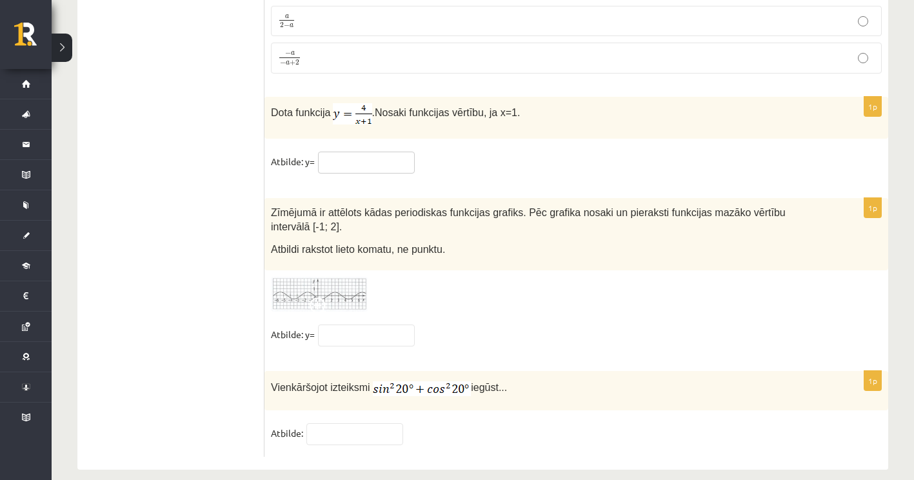
click at [399, 166] on input "text" at bounding box center [366, 163] width 97 height 22
type input "*"
click at [313, 297] on span at bounding box center [319, 307] width 21 height 21
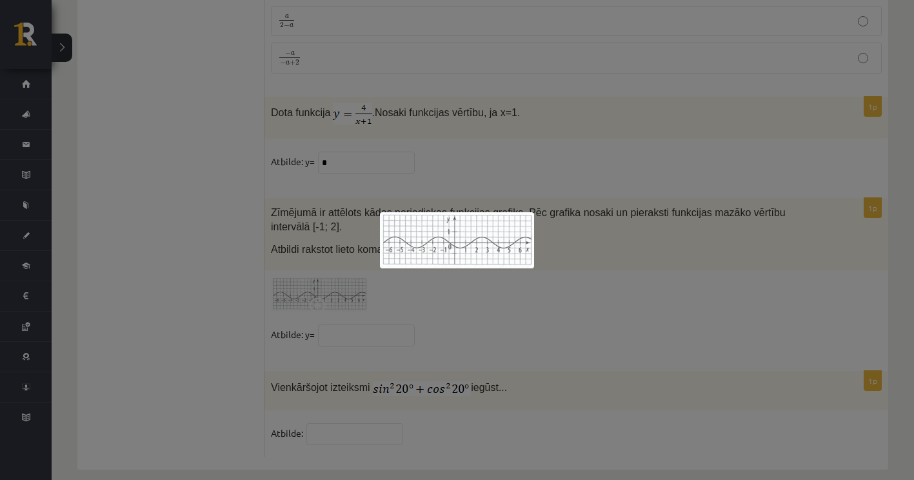
click at [507, 308] on div at bounding box center [457, 240] width 914 height 480
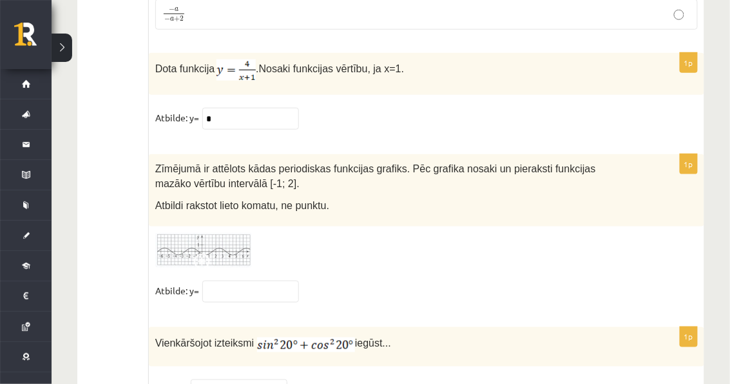
scroll to position [6399, 0]
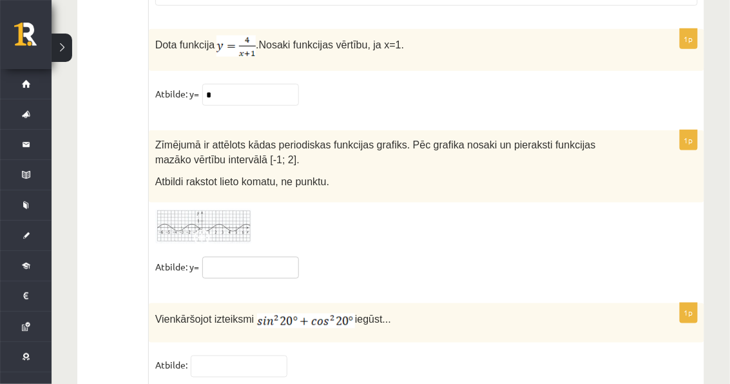
click at [262, 257] on input "text" at bounding box center [250, 268] width 97 height 22
click at [375, 199] on div "1p Zīmējumā ir attēlots kādas periodiskas funkcijas grafiks. Pēc grafika nosaki…" at bounding box center [427, 210] width 556 height 160
click at [280, 257] on input "text" at bounding box center [250, 268] width 97 height 22
type input "********"
click at [231, 355] on input "text" at bounding box center [239, 366] width 97 height 22
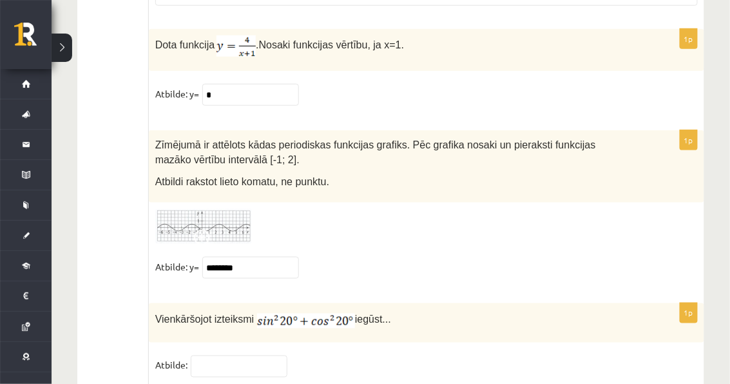
click at [249, 309] on div "1p Vienkāršojot izteiksmi iegūst... Atbilde:" at bounding box center [427, 346] width 556 height 86
click at [251, 355] on input "text" at bounding box center [239, 366] width 97 height 22
type input "*"
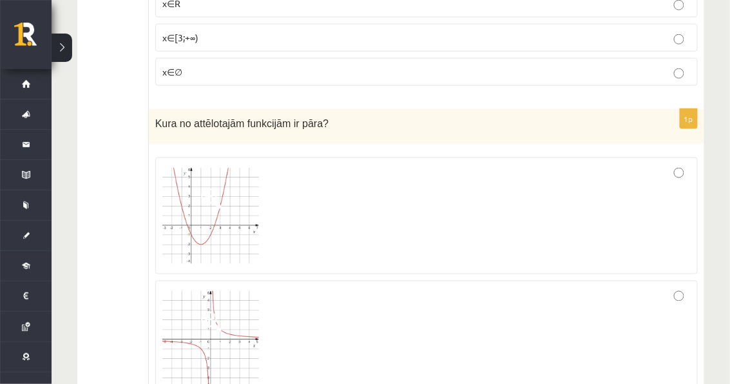
scroll to position [0, 0]
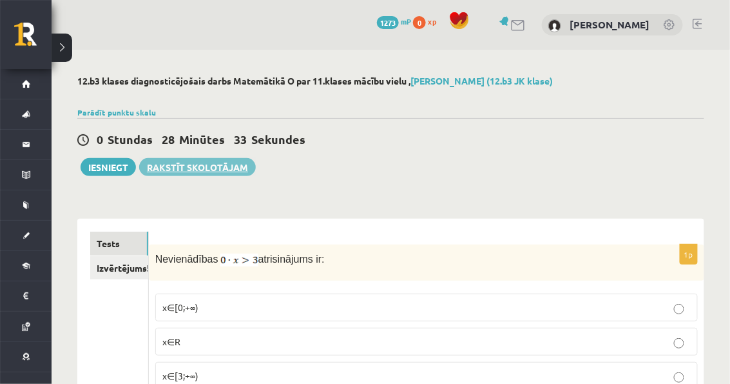
click at [213, 164] on link "Rakstīt skolotājam" at bounding box center [197, 167] width 117 height 18
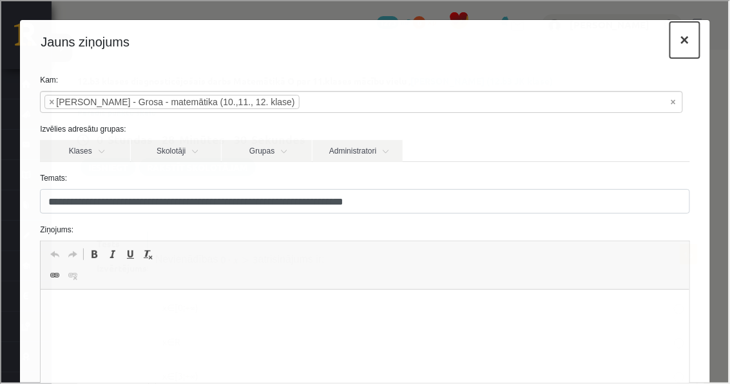
click at [680, 41] on button "×" at bounding box center [684, 39] width 30 height 36
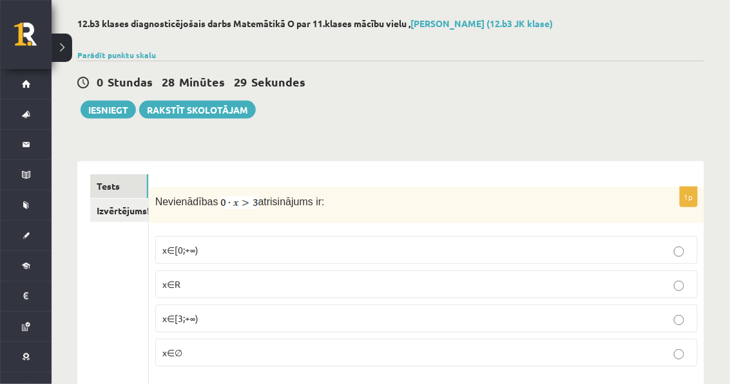
scroll to position [52, 0]
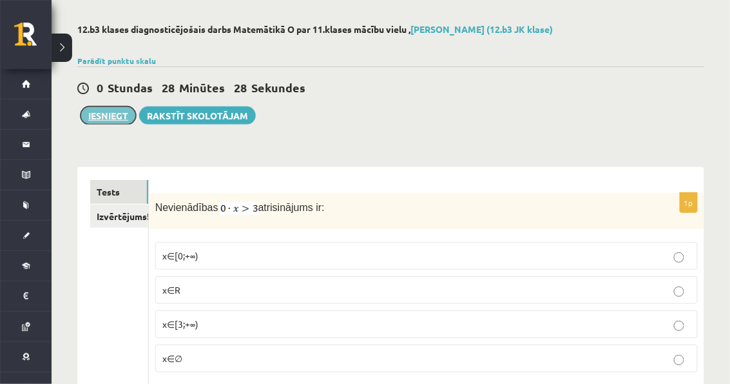
click at [120, 111] on button "Iesniegt" at bounding box center [108, 115] width 55 height 18
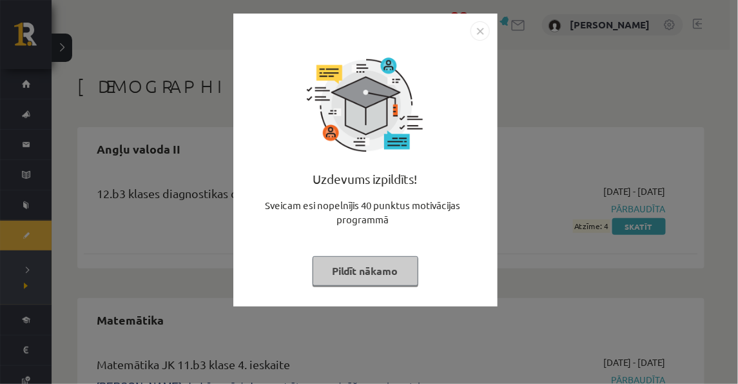
click at [349, 269] on button "Pildīt nākamo" at bounding box center [366, 271] width 106 height 30
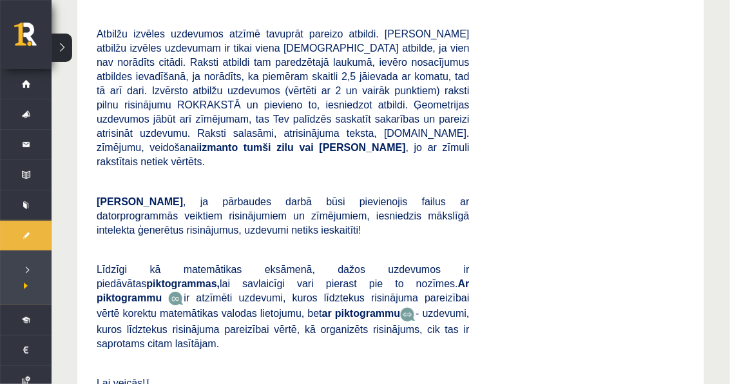
scroll to position [2251, 0]
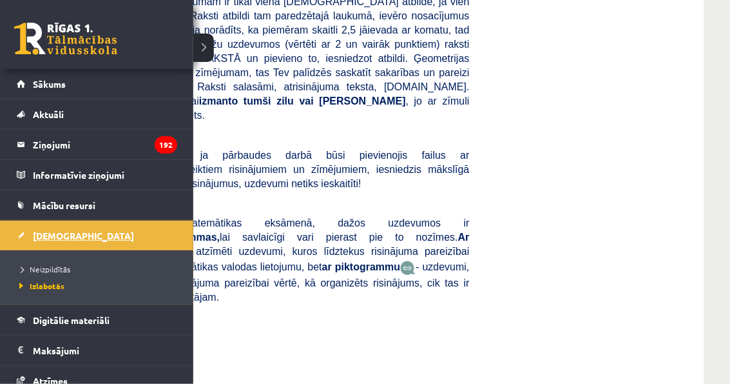
click at [41, 232] on span "[DEMOGRAPHIC_DATA]" at bounding box center [83, 236] width 101 height 12
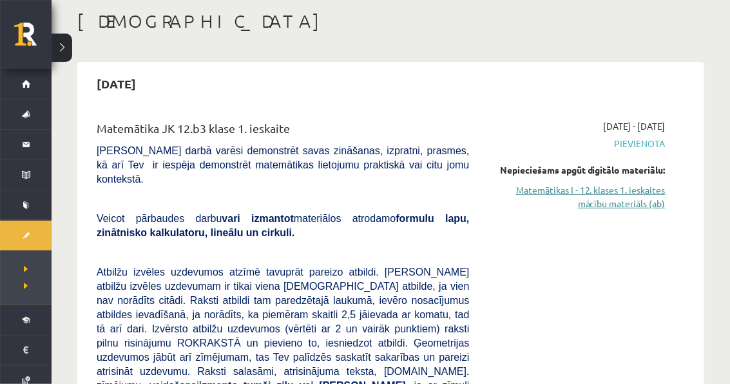
scroll to position [52, 0]
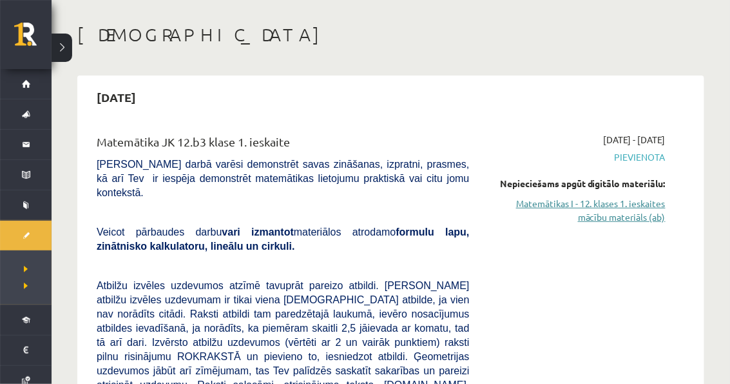
click at [612, 207] on link "Matemātikas I - 12. klases 1. ieskaites mācību materiāls (ab)" at bounding box center [577, 210] width 177 height 27
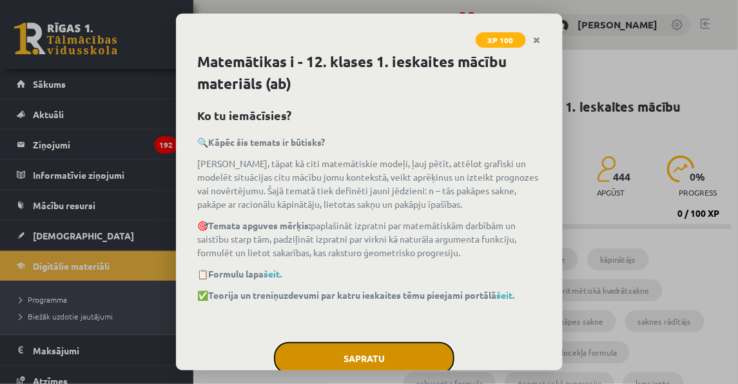
click at [389, 368] on button "Sapratu" at bounding box center [364, 358] width 181 height 32
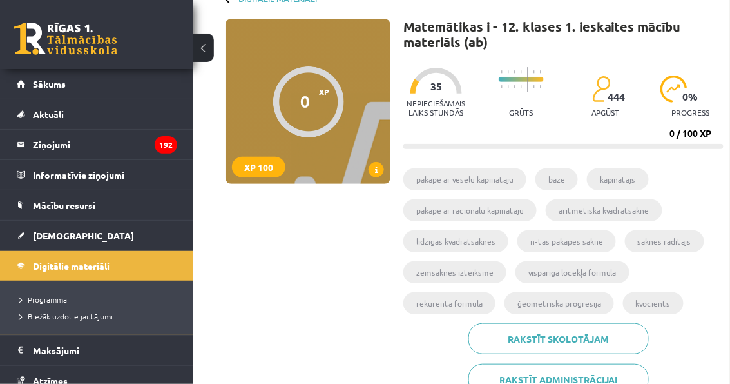
scroll to position [52, 0]
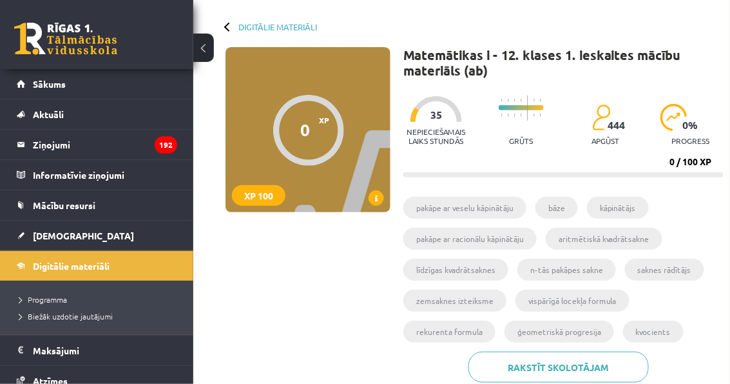
click at [311, 133] on div at bounding box center [308, 130] width 71 height 71
click at [458, 201] on li "pakāpe ar veselu kāpinātāju" at bounding box center [465, 208] width 123 height 22
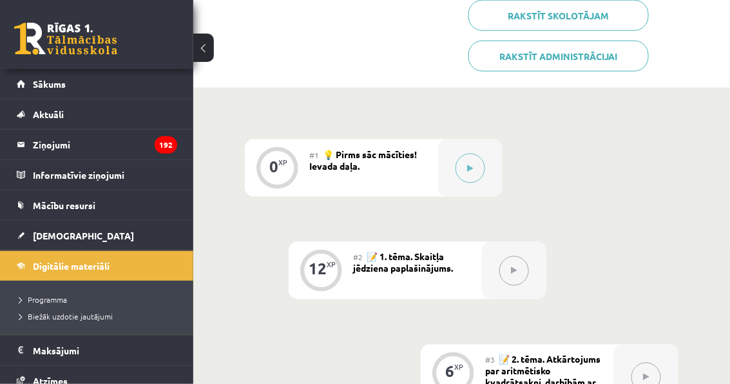
scroll to position [309, 0]
